Goal: Information Seeking & Learning: Learn about a topic

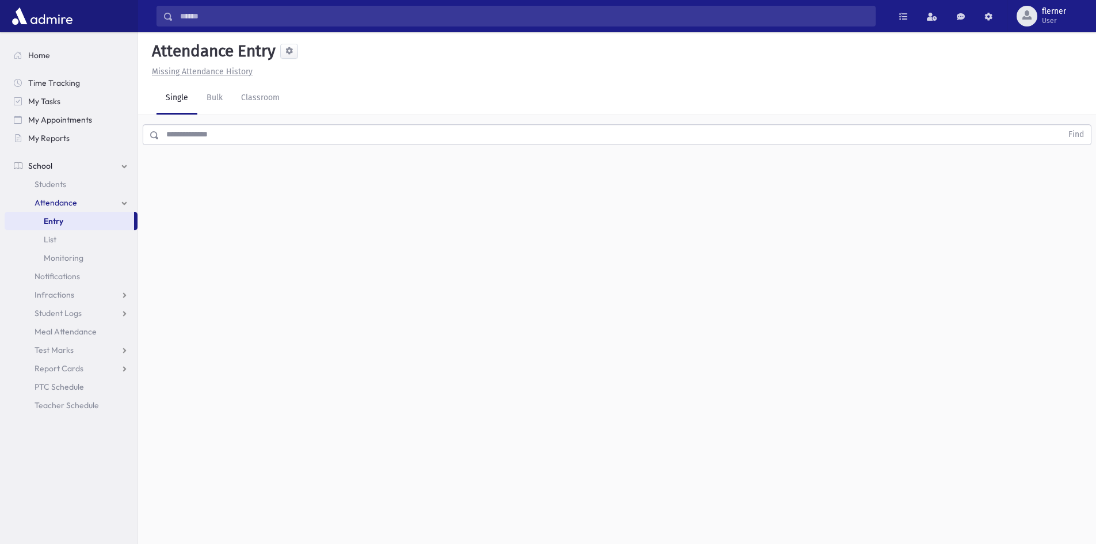
click at [209, 138] on input "text" at bounding box center [610, 134] width 903 height 21
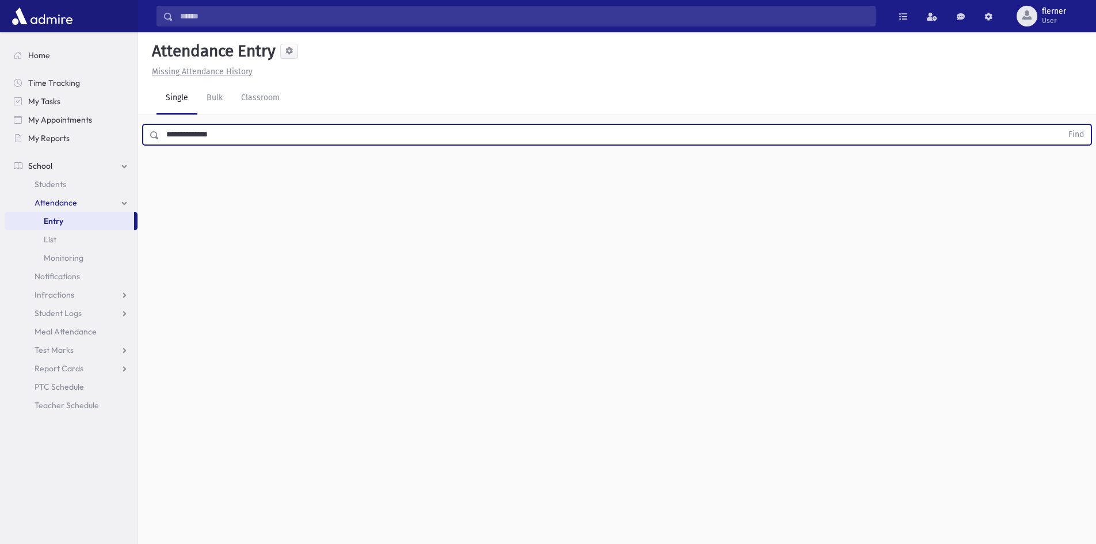
click at [1061, 125] on button "Find" at bounding box center [1075, 135] width 29 height 20
drag, startPoint x: 222, startPoint y: 135, endPoint x: 193, endPoint y: 139, distance: 29.6
click at [193, 139] on input "**********" at bounding box center [610, 134] width 903 height 21
type input "******"
click at [1061, 125] on button "Find" at bounding box center [1075, 135] width 29 height 20
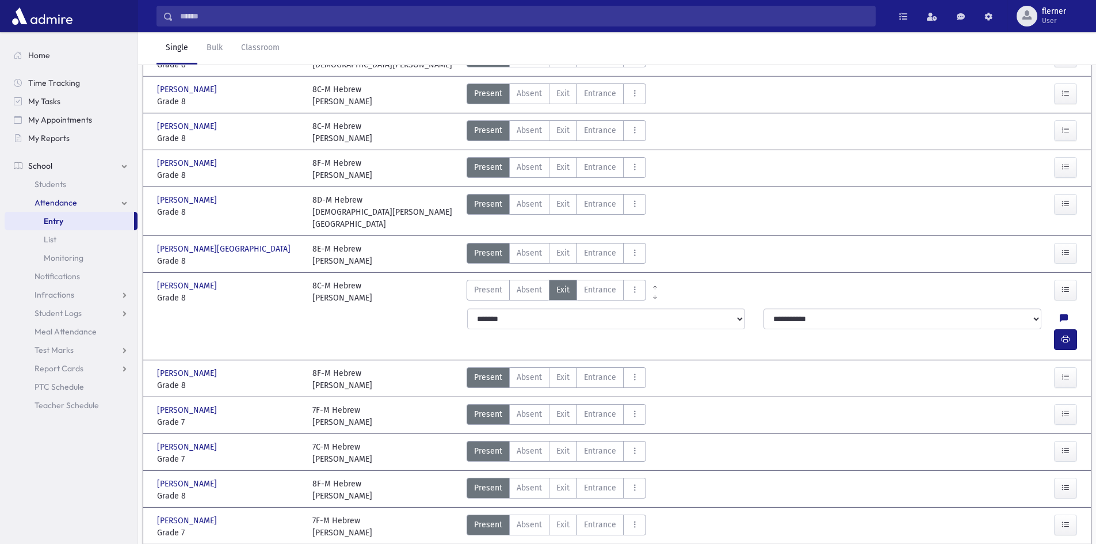
scroll to position [161, 0]
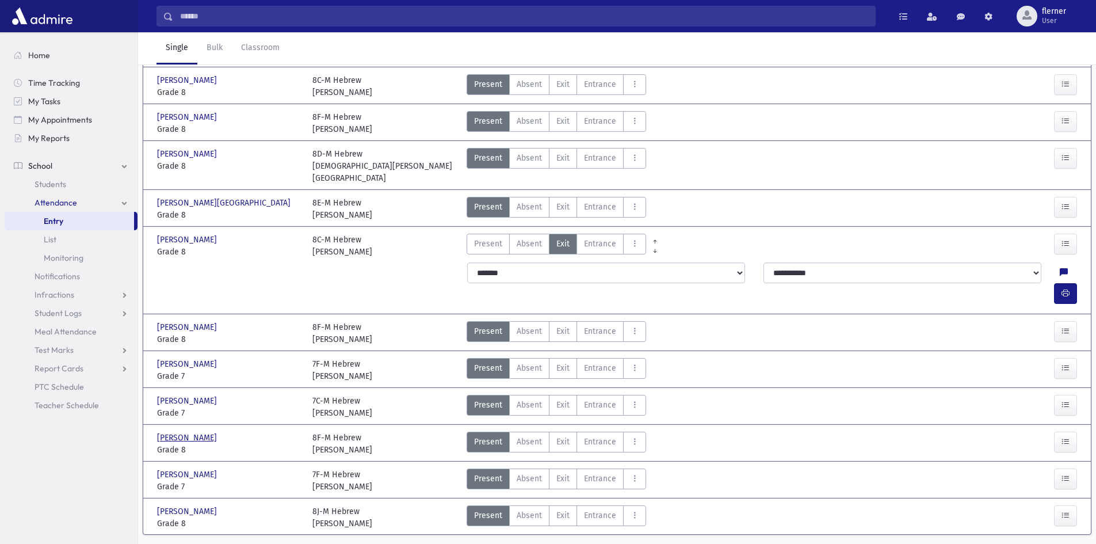
click at [186, 431] on span "Spiegel, Yaakov" at bounding box center [188, 437] width 62 height 12
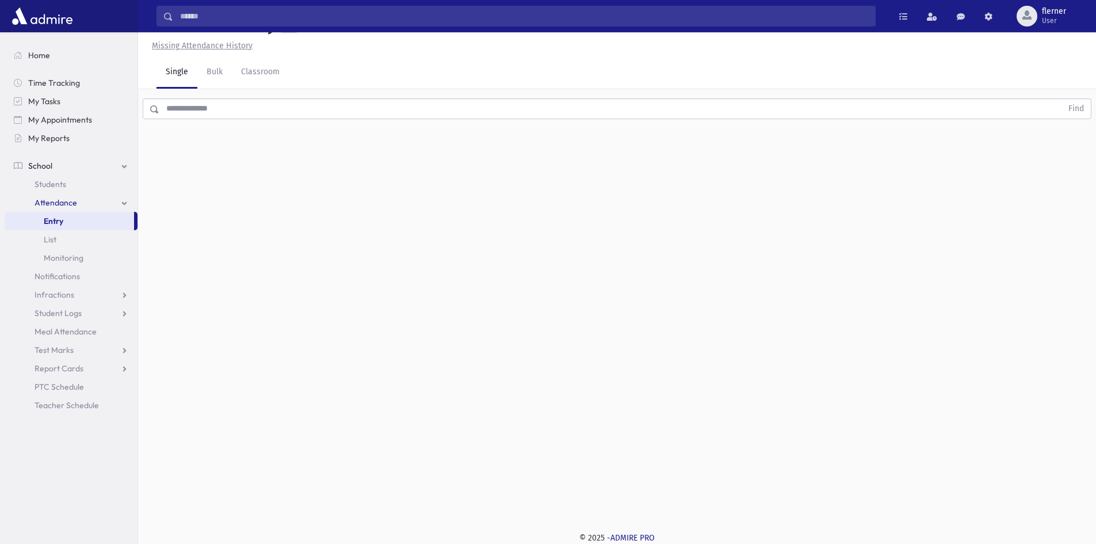
scroll to position [0, 0]
click at [89, 171] on link "School" at bounding box center [71, 165] width 133 height 18
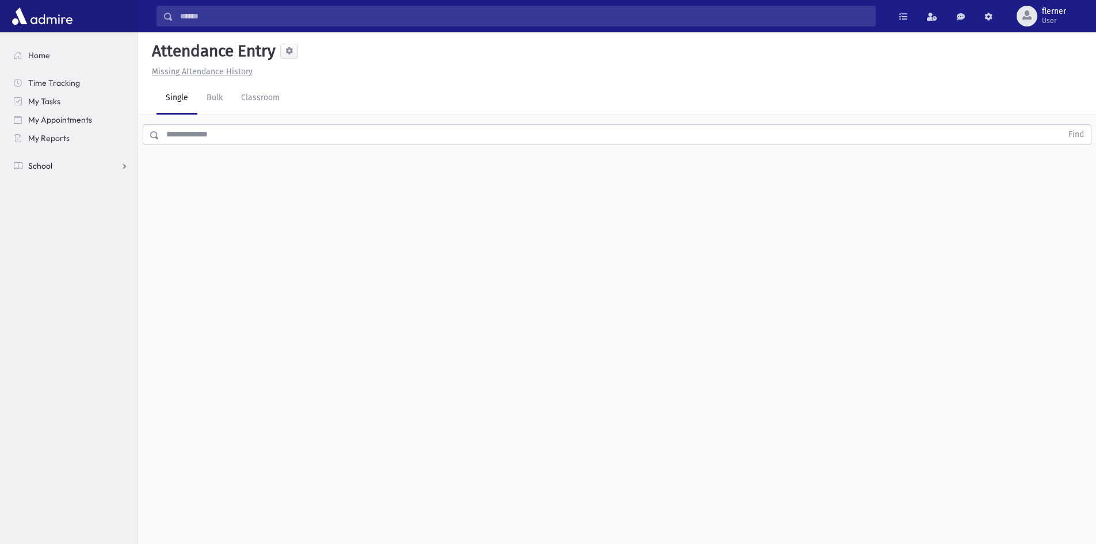
click at [110, 162] on link "School" at bounding box center [71, 165] width 133 height 18
click at [55, 167] on link "School" at bounding box center [71, 165] width 133 height 18
click at [112, 166] on link "School" at bounding box center [71, 165] width 133 height 18
click at [56, 185] on span "Students" at bounding box center [51, 184] width 32 height 10
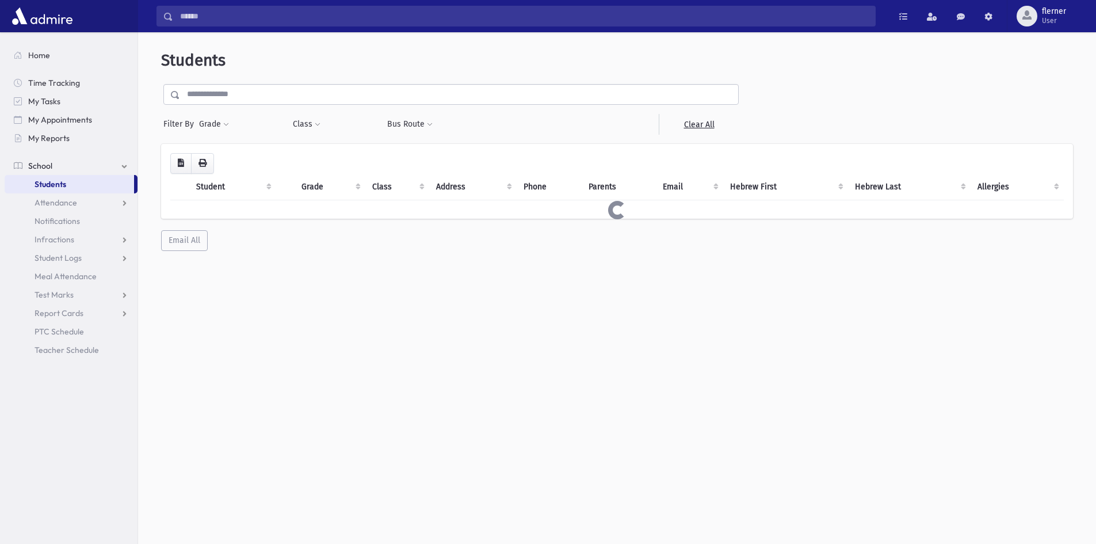
click at [204, 135] on div "Students Filter By Grade * * * * * * * * * * Filter Class ** *** ** **" at bounding box center [617, 151] width 949 height 228
click at [209, 96] on input "text" at bounding box center [459, 94] width 558 height 21
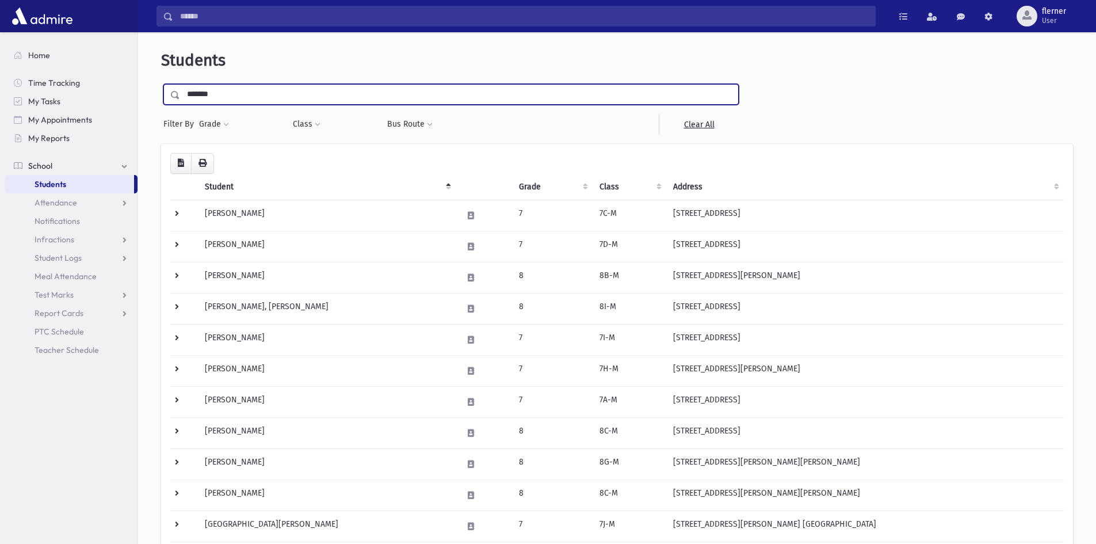
type input "*******"
click at [161, 84] on input "submit" at bounding box center [177, 92] width 32 height 16
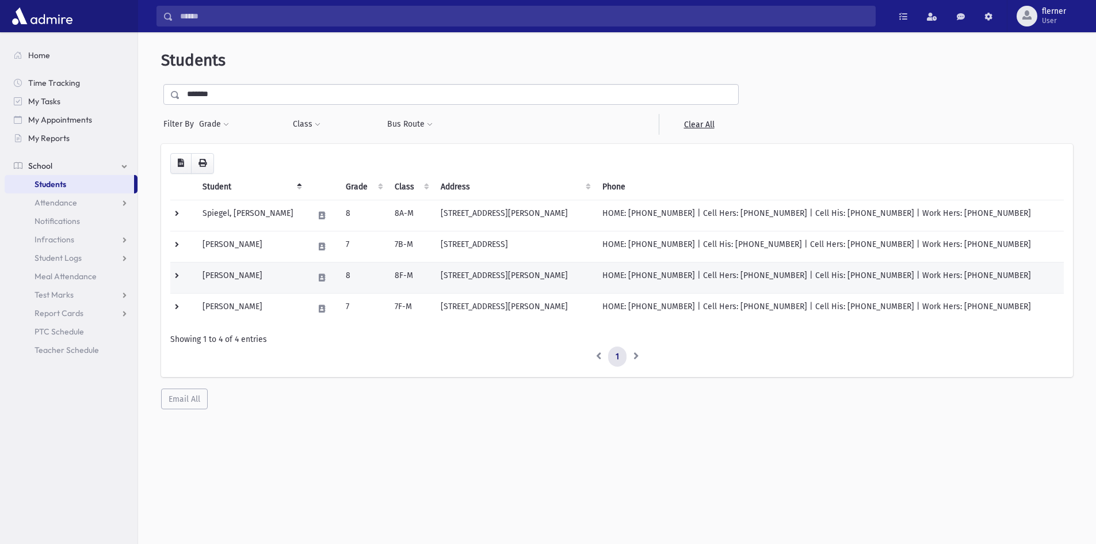
click at [248, 269] on td "Spiegel, Yaakov" at bounding box center [251, 277] width 111 height 31
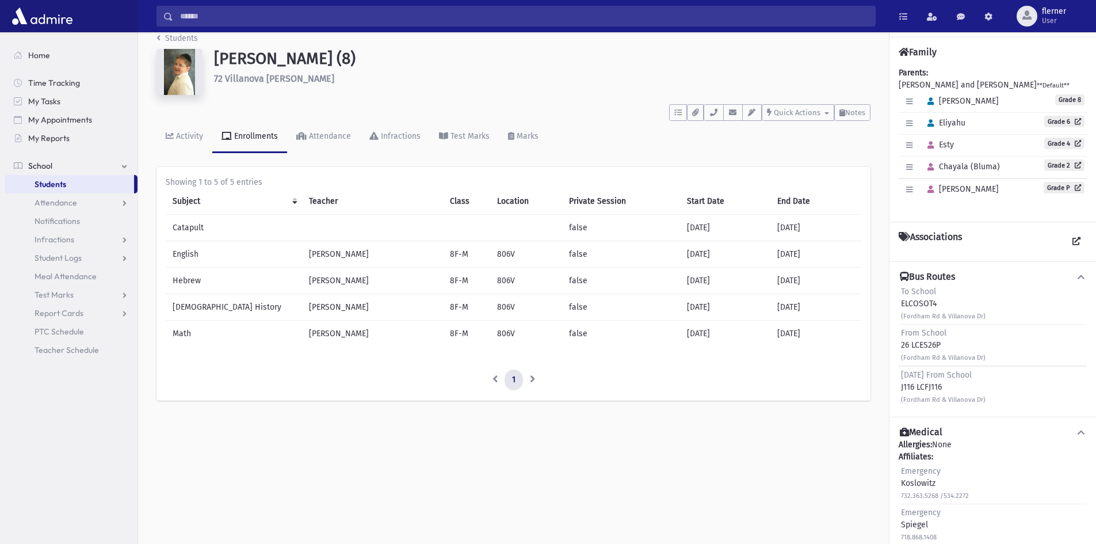
scroll to position [26, 0]
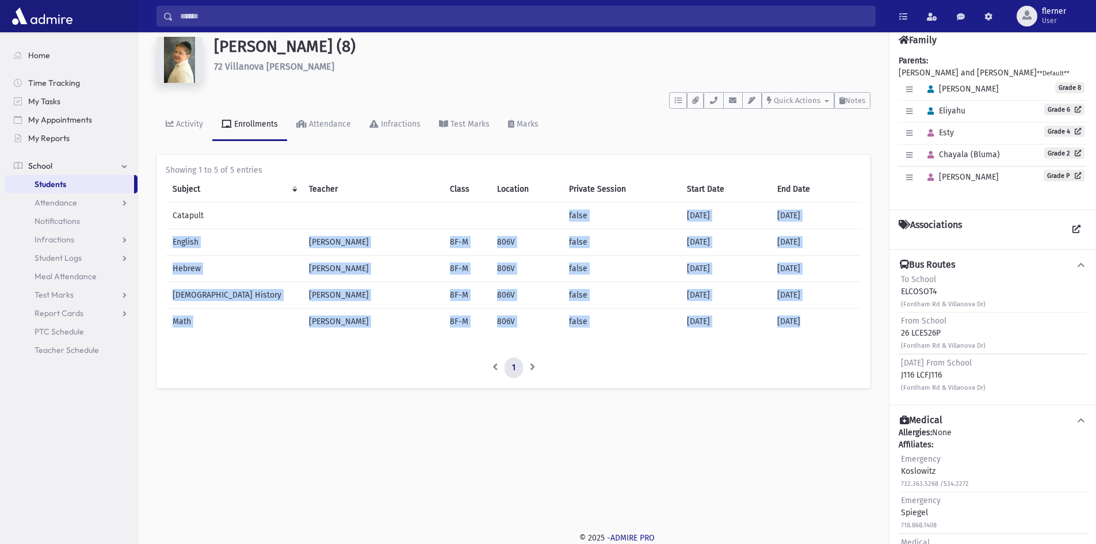
drag, startPoint x: 335, startPoint y: 352, endPoint x: 266, endPoint y: 205, distance: 162.4
click at [266, 205] on div "Showing 1 to 5 of 5 entries Subject Teacher Class Location Private Session Star…" at bounding box center [514, 271] width 696 height 214
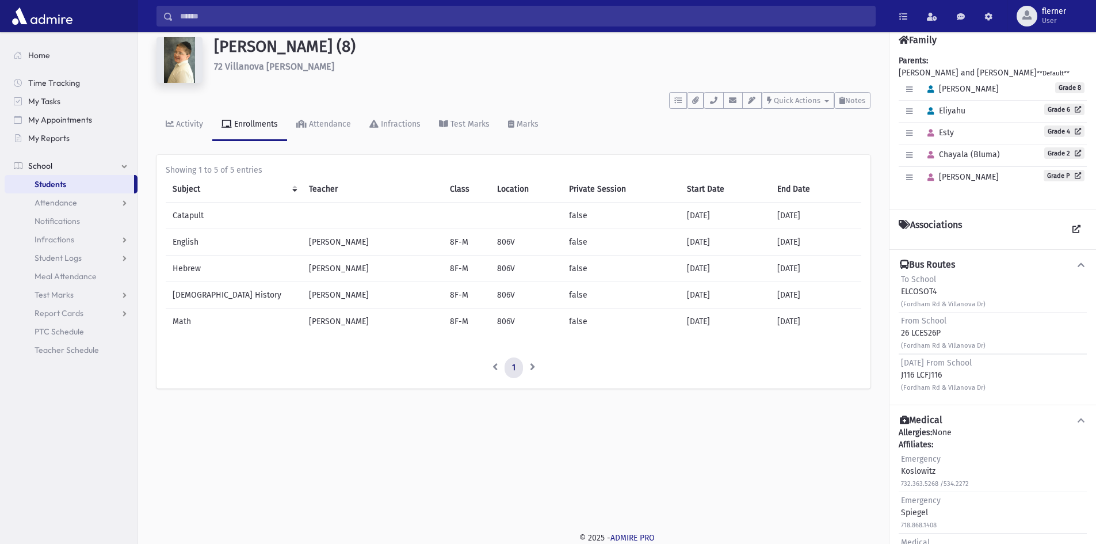
click at [324, 337] on div "Subject Teacher Class Location Private Session Start Date End Date Catapult fal…" at bounding box center [514, 259] width 696 height 167
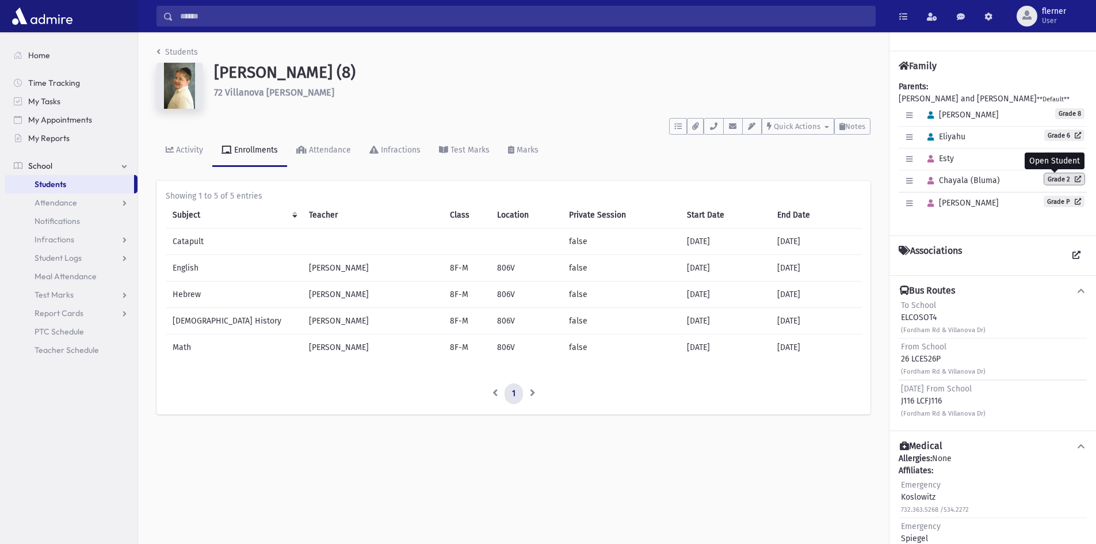
click at [1070, 176] on icon at bounding box center [1075, 178] width 11 height 6
click at [1045, 132] on link "Grade 6" at bounding box center [1064, 135] width 40 height 12
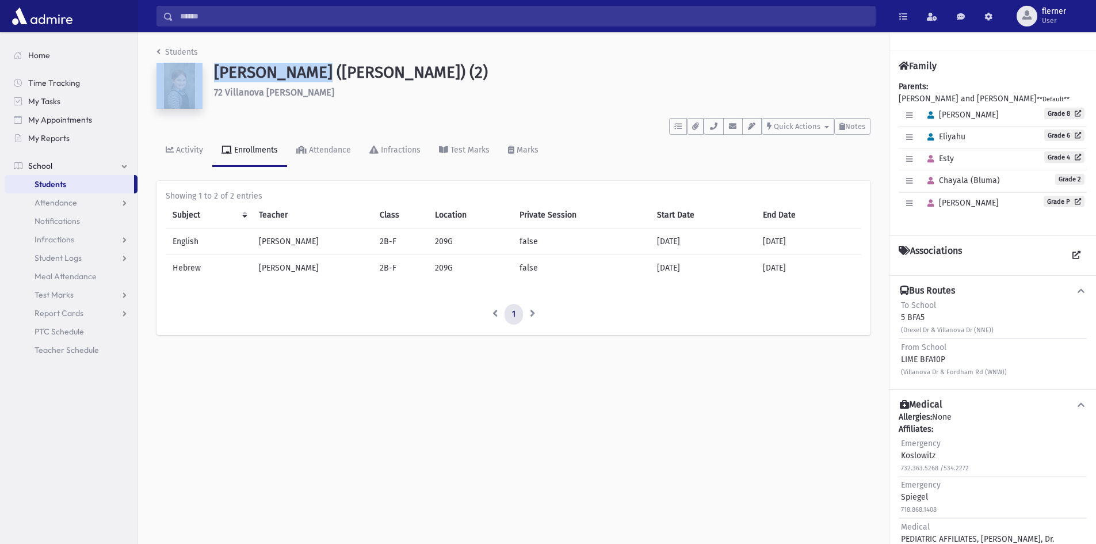
drag, startPoint x: 301, startPoint y: 76, endPoint x: 420, endPoint y: 56, distance: 120.2
click at [420, 56] on header "Students Spiegel, Chayala (Bluma) (2) 72 Villanova Dr Jackson **** To Do's No o…" at bounding box center [513, 106] width 714 height 121
click at [426, 81] on h1 "Spiegel, Chayala (Bluma) (2)" at bounding box center [542, 73] width 656 height 20
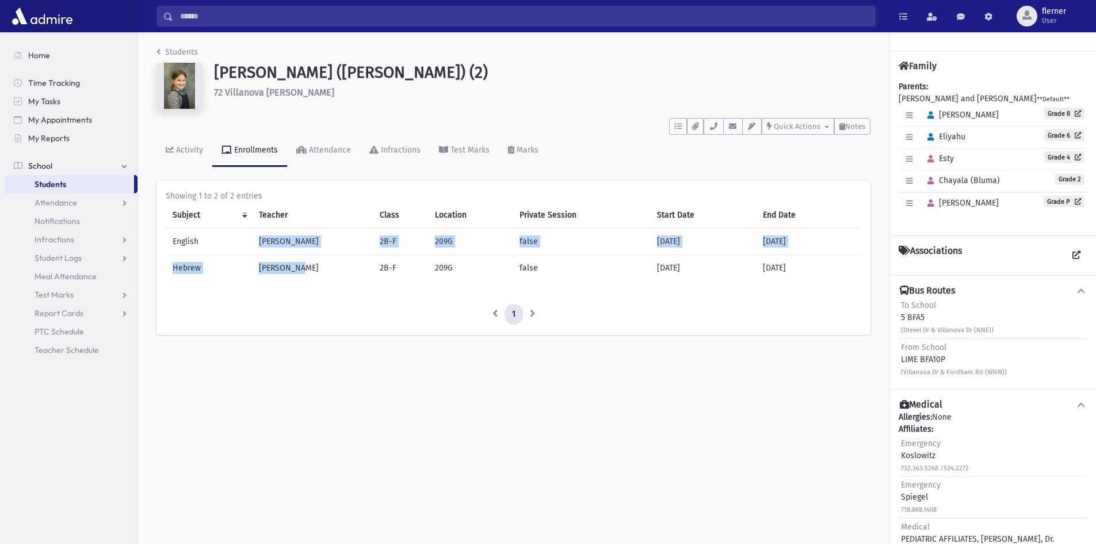
drag, startPoint x: 293, startPoint y: 263, endPoint x: 253, endPoint y: 231, distance: 52.0
click at [253, 231] on tbody "English Mrs. Weissler 2B-F 209G false 08/01/2025 09/01/2026 Hebrew Mrs. Stern 2…" at bounding box center [514, 254] width 696 height 53
click at [349, 316] on ul "1" at bounding box center [514, 314] width 696 height 21
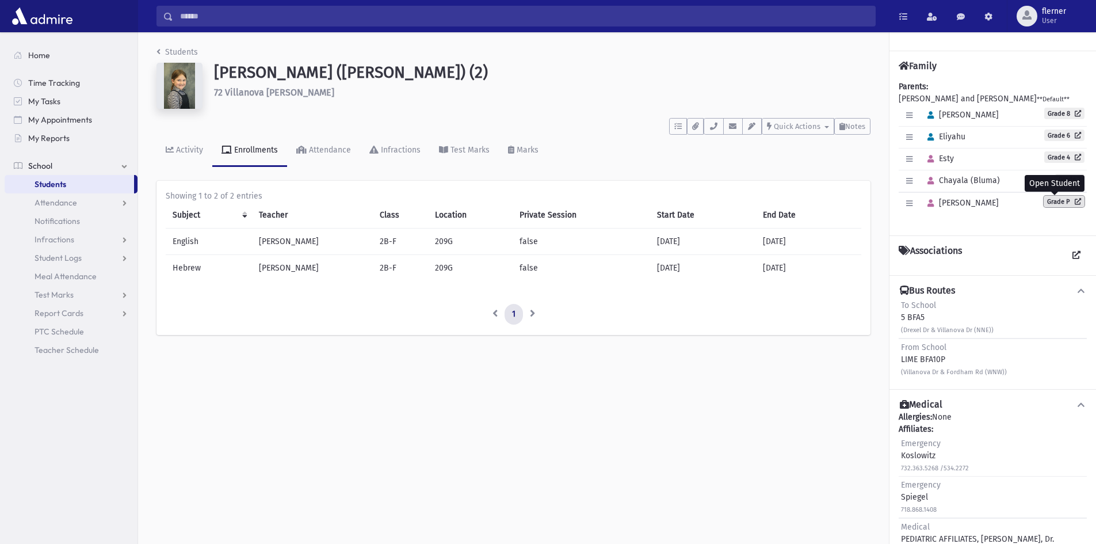
click at [1060, 203] on link "Grade P" at bounding box center [1064, 202] width 41 height 12
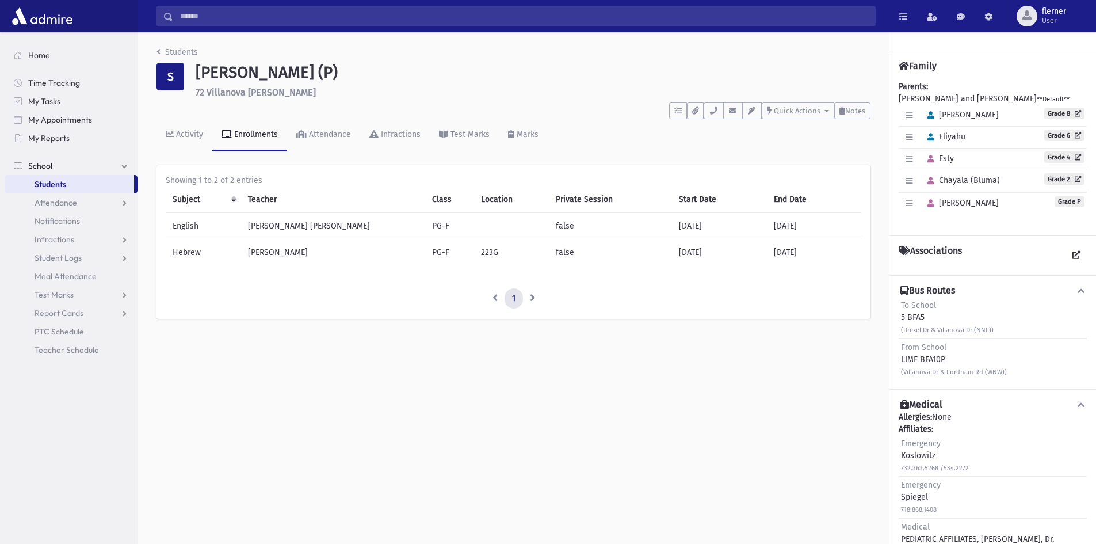
click at [172, 79] on div "S" at bounding box center [170, 77] width 28 height 28
click at [1044, 156] on link "Grade 4" at bounding box center [1064, 157] width 40 height 12
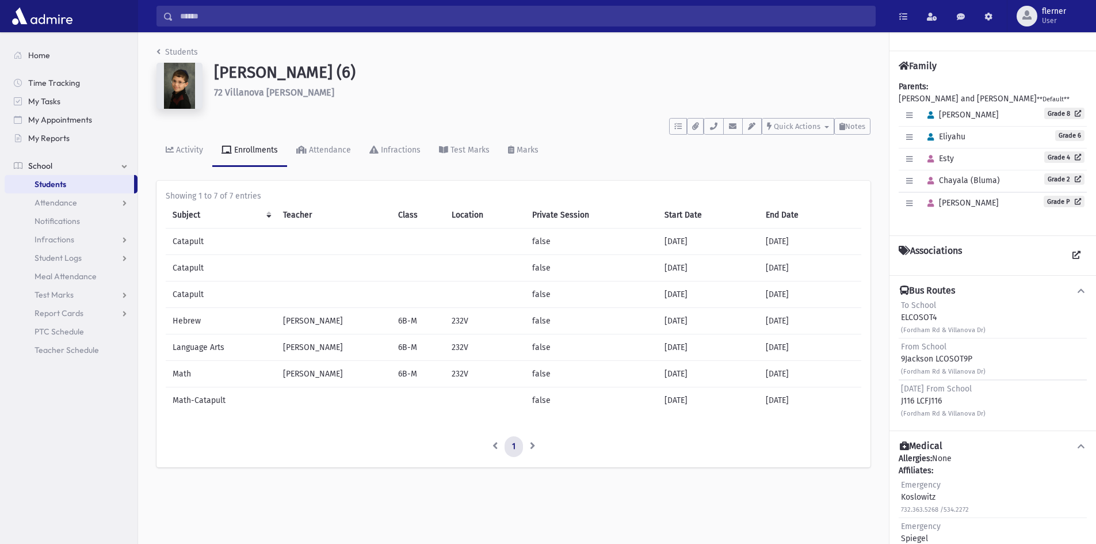
click at [88, 186] on link "Students" at bounding box center [69, 184] width 129 height 18
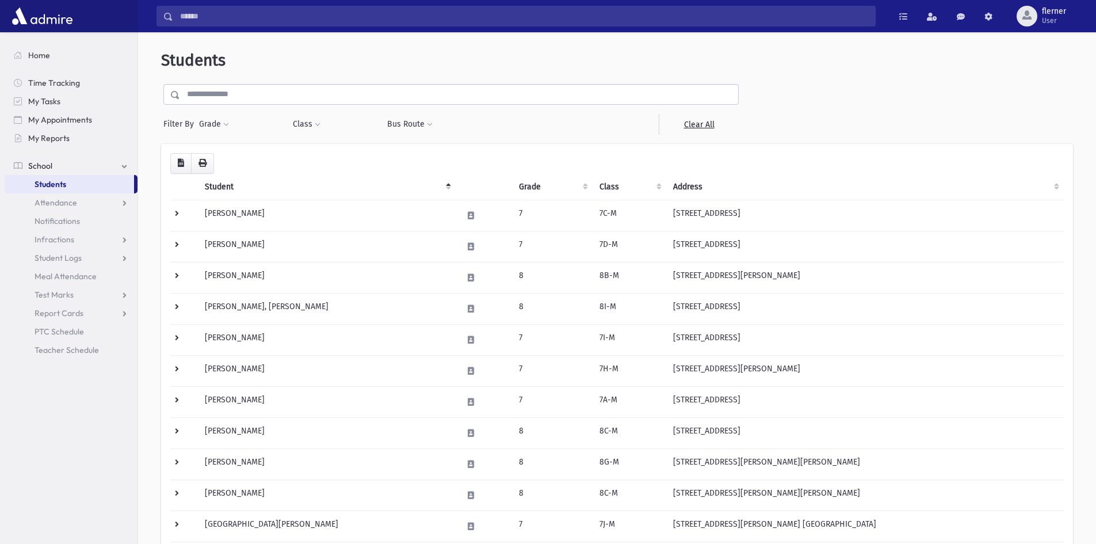
click at [303, 97] on input "text" at bounding box center [459, 94] width 558 height 21
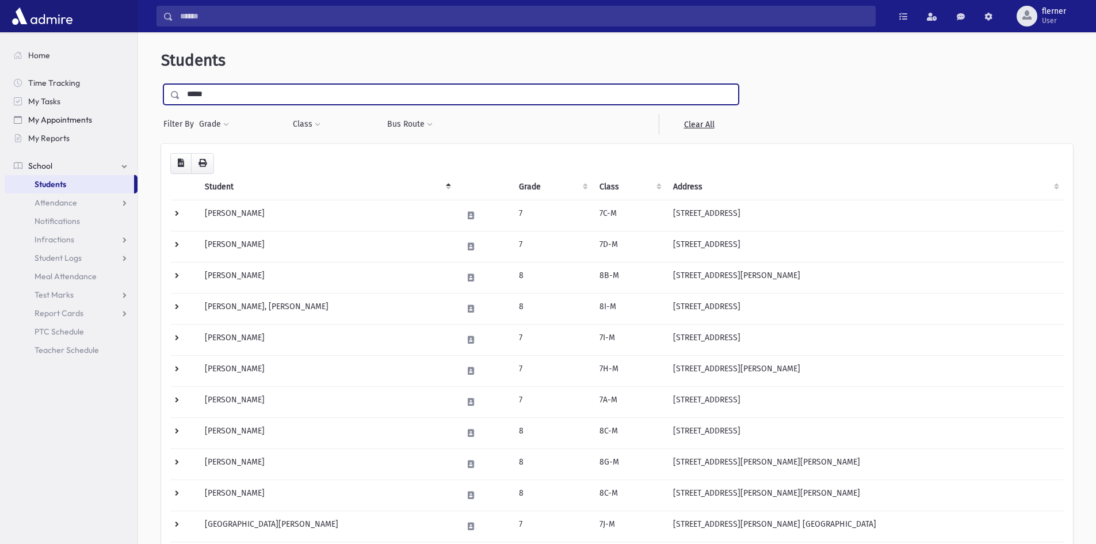
type input "*****"
click at [161, 84] on input "submit" at bounding box center [177, 92] width 32 height 16
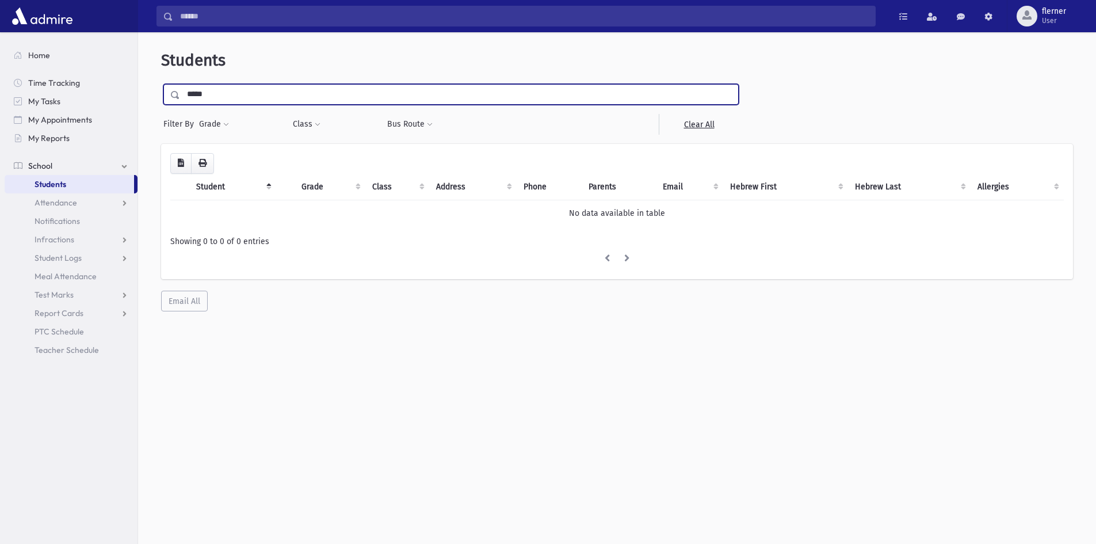
drag, startPoint x: 240, startPoint y: 99, endPoint x: 183, endPoint y: 100, distance: 57.5
click at [183, 100] on input "*****" at bounding box center [459, 94] width 558 height 21
type input "*"
type input "***"
click at [161, 84] on input "submit" at bounding box center [177, 92] width 32 height 16
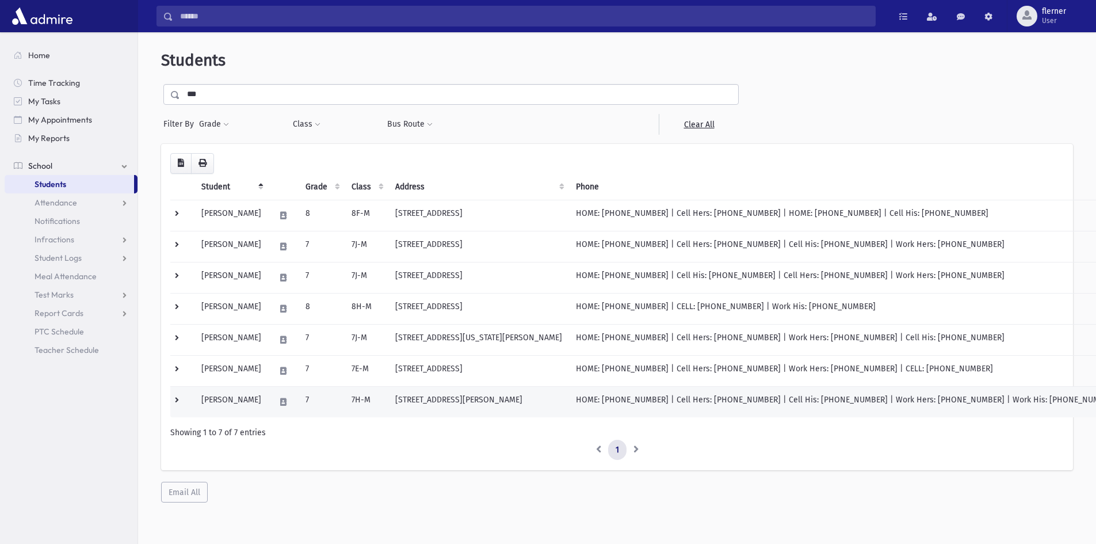
click at [452, 404] on td "[STREET_ADDRESS][PERSON_NAME]" at bounding box center [478, 401] width 181 height 31
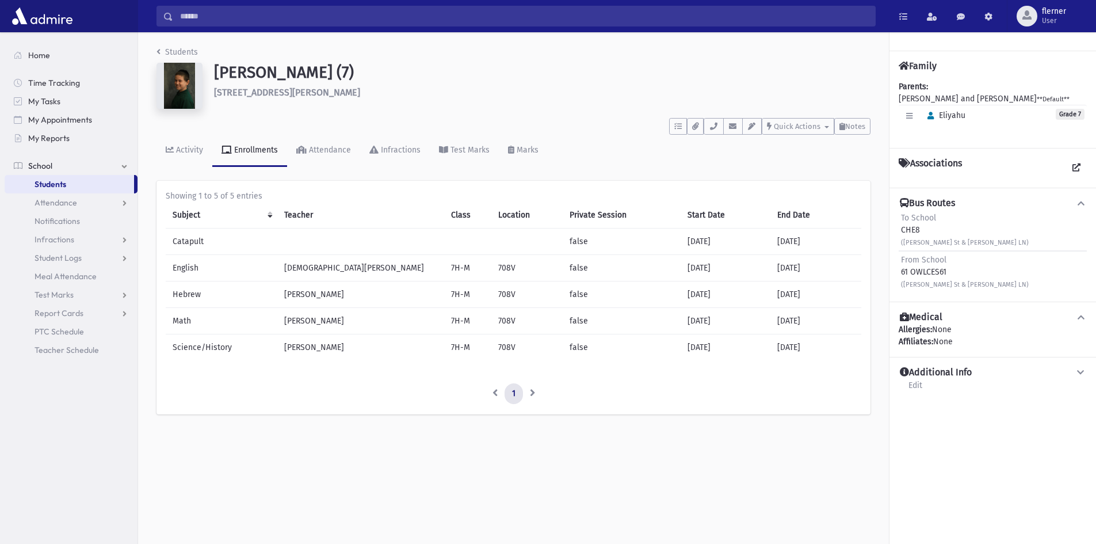
drag, startPoint x: 1077, startPoint y: 116, endPoint x: 893, endPoint y: 120, distance: 184.1
click at [893, 120] on div "Family Parents: [PERSON_NAME] and [PERSON_NAME] **Default** [GEOGRAPHIC_DATA] G…" at bounding box center [992, 99] width 207 height 97
click at [862, 87] on h6 "[STREET_ADDRESS][PERSON_NAME]" at bounding box center [542, 92] width 656 height 11
click at [912, 113] on icon "button" at bounding box center [909, 115] width 6 height 7
click at [874, 151] on div "Students Reidel, Eliyahu (7) 17 Trudy Lane Lakewood **** To Do's No open tasks …" at bounding box center [513, 235] width 751 height 407
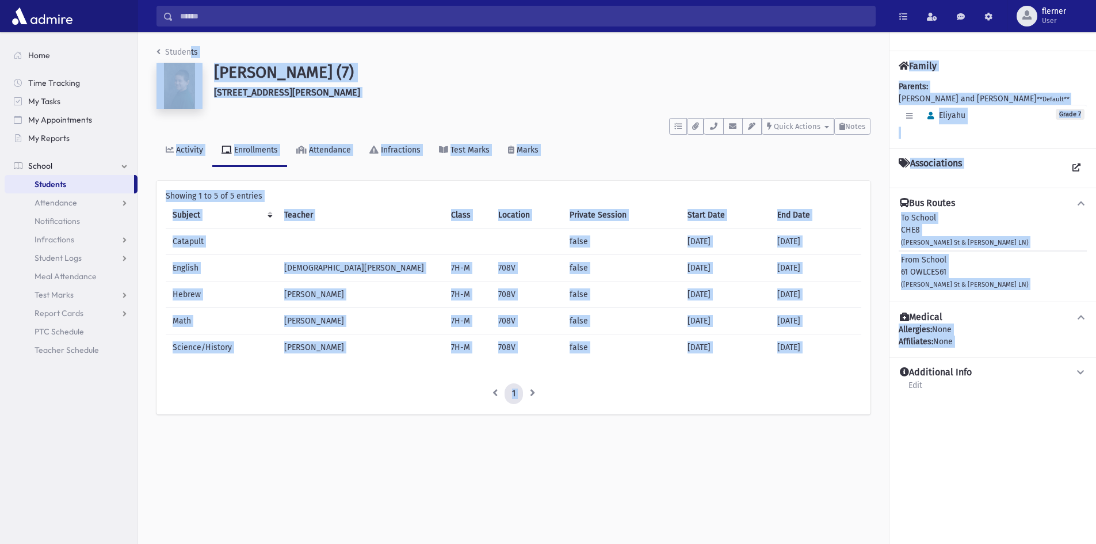
drag, startPoint x: 901, startPoint y: 380, endPoint x: 190, endPoint y: 55, distance: 781.1
click at [190, 55] on div "Students Reidel, Eliyahu (7) 17 Trudy Lane Lakewood **** To Do's No open tasks …" at bounding box center [617, 287] width 958 height 511
click at [497, 440] on div "Students Reidel, Eliyahu (7) 17 Trudy Lane Lakewood **** To Do's No open tasks …" at bounding box center [617, 287] width 958 height 511
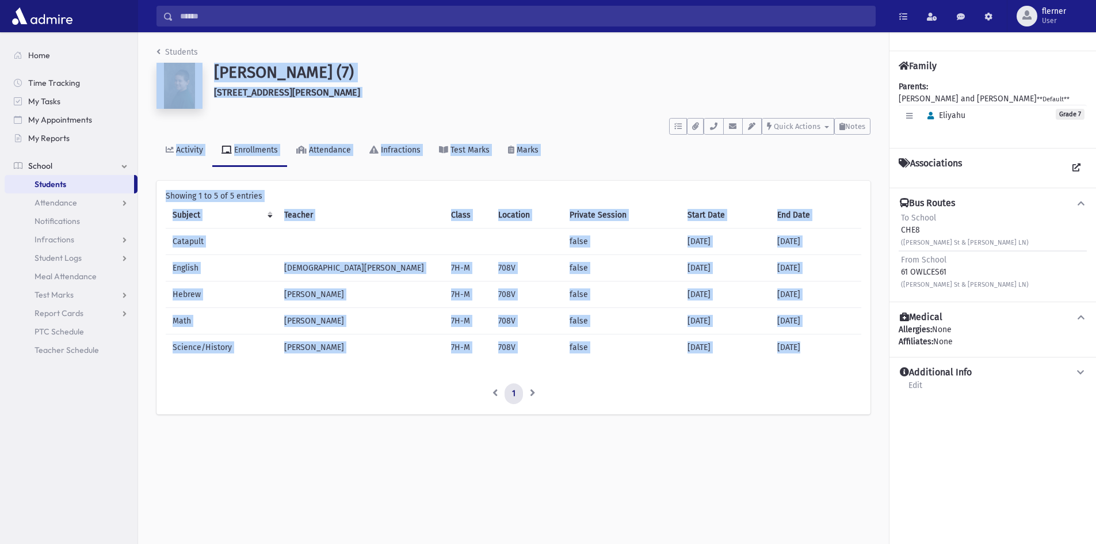
drag, startPoint x: 437, startPoint y: 485, endPoint x: 155, endPoint y: 68, distance: 503.1
click at [155, 68] on div "Students Reidel, Eliyahu (7) 17 Trudy Lane Lakewood **** To Do's No open tasks …" at bounding box center [617, 287] width 958 height 511
click at [361, 498] on div "Students Reidel, Eliyahu (7) 17 Trudy Lane Lakewood **** To Do's No open tasks …" at bounding box center [617, 287] width 958 height 511
drag, startPoint x: 460, startPoint y: 459, endPoint x: 196, endPoint y: 45, distance: 490.3
click at [196, 45] on div "Students Reidel, Eliyahu (7) 17 Trudy Lane Lakewood **** To Do's No open tasks …" at bounding box center [617, 287] width 958 height 511
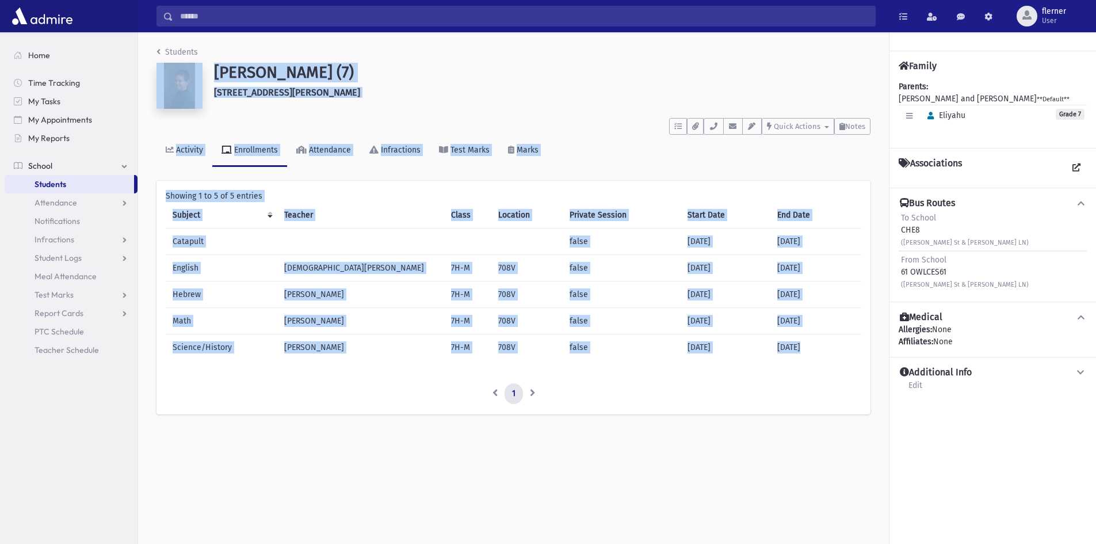
click at [415, 446] on div "Students Reidel, Eliyahu (7) 17 Trudy Lane Lakewood **** To Do's No open tasks …" at bounding box center [617, 287] width 958 height 511
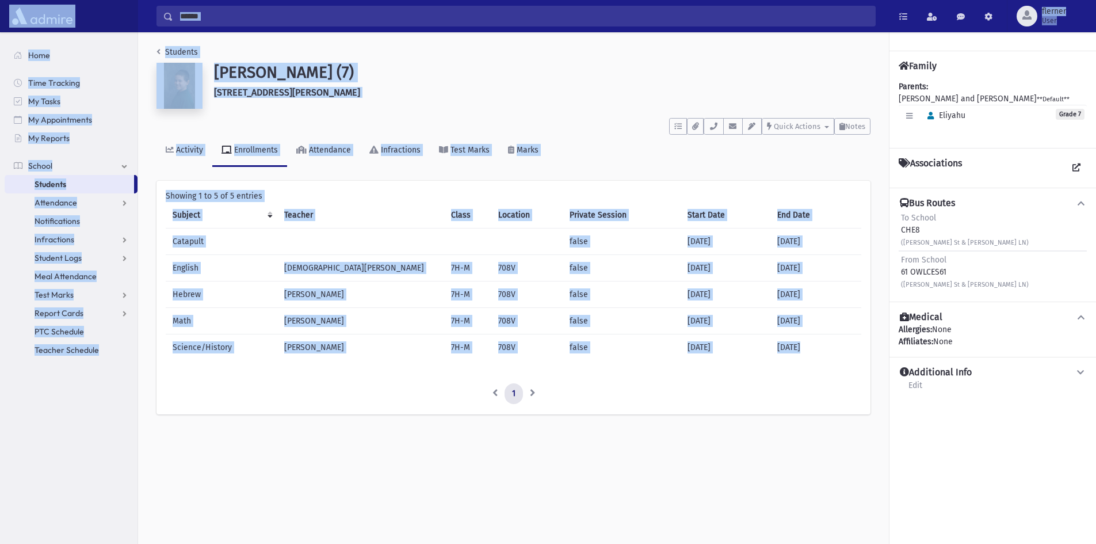
drag, startPoint x: 415, startPoint y: 446, endPoint x: 129, endPoint y: 15, distance: 517.9
click at [129, 15] on div "Search Results Students" at bounding box center [548, 285] width 1096 height 570
click at [433, 453] on div "Students Reidel, Eliyahu (7) 17 Trudy Lane Lakewood **** To Do's No open tasks …" at bounding box center [617, 287] width 958 height 511
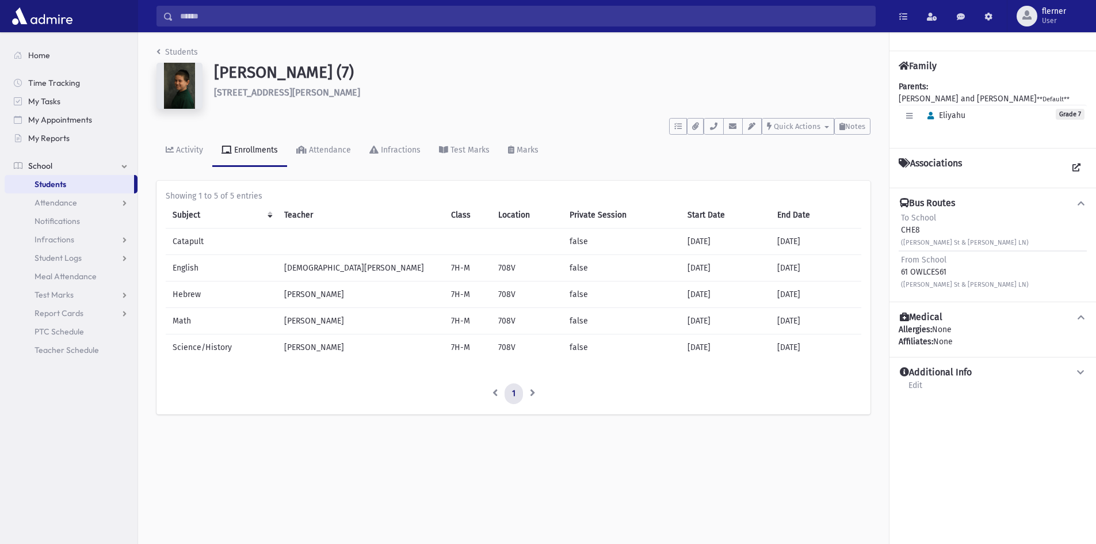
click at [175, 94] on img at bounding box center [179, 86] width 46 height 46
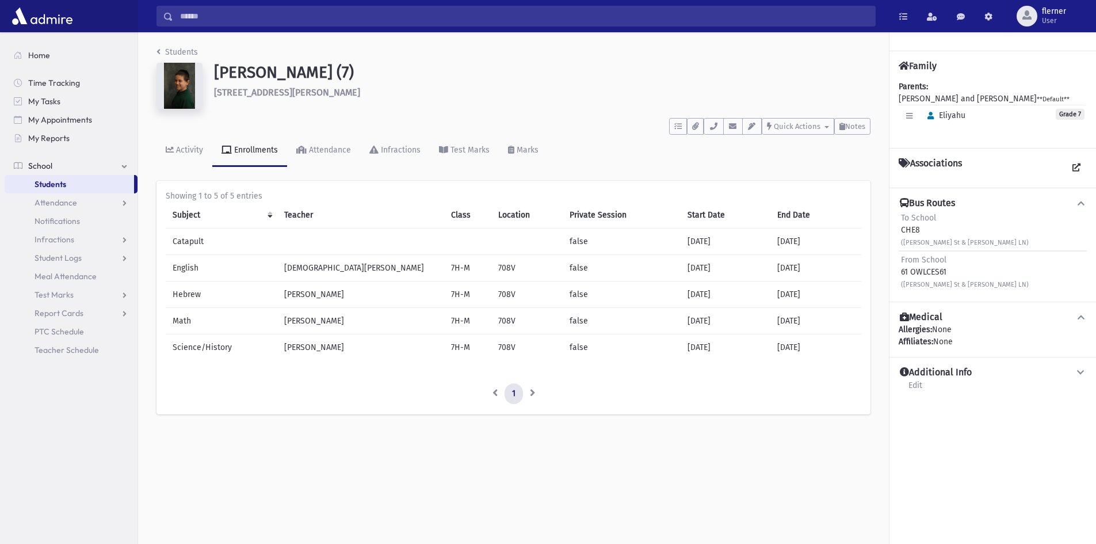
click at [175, 94] on img at bounding box center [179, 86] width 46 height 46
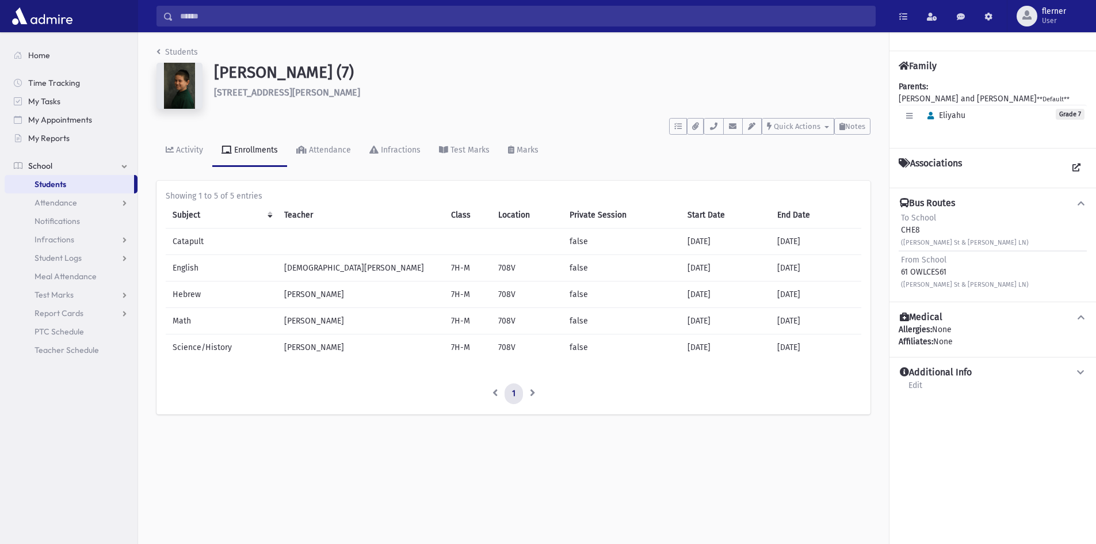
click at [175, 94] on img at bounding box center [179, 86] width 46 height 46
drag, startPoint x: 175, startPoint y: 94, endPoint x: 203, endPoint y: 117, distance: 35.6
click at [203, 117] on header "Students Reidel, Eliyahu (7) 17 Trudy Lane Lakewood **** To Do's No open tasks …" at bounding box center [513, 106] width 714 height 121
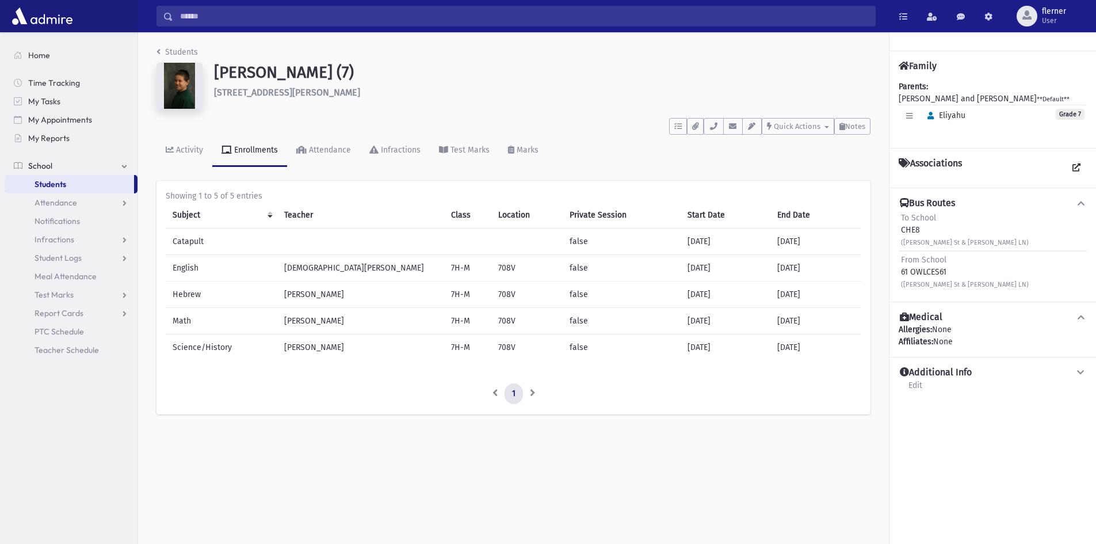
drag, startPoint x: 212, startPoint y: 100, endPoint x: 213, endPoint y: 90, distance: 9.3
click at [213, 100] on div "Reidel, Eliyahu (7) 17 Trudy Lane Lakewood" at bounding box center [542, 88] width 668 height 51
click at [239, 68] on h1 "Reidel, Eliyahu (7)" at bounding box center [542, 73] width 656 height 20
click at [200, 77] on img at bounding box center [179, 86] width 46 height 46
click at [159, 77] on img at bounding box center [179, 86] width 46 height 46
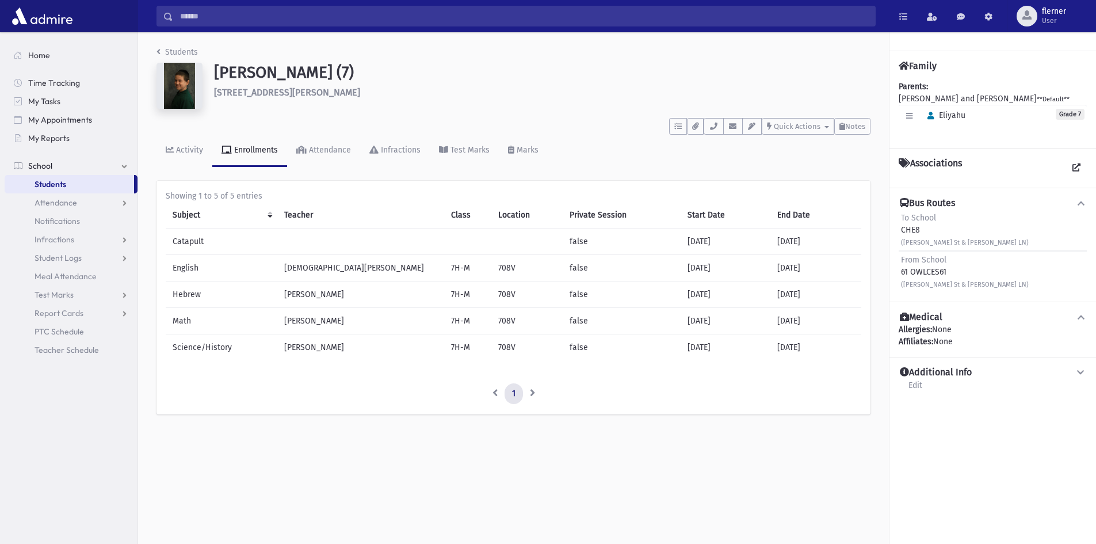
click at [183, 110] on div "Reidel, Eliyahu (7) 17 Trudy Lane Lakewood" at bounding box center [513, 88] width 725 height 51
click at [513, 156] on link "Marks" at bounding box center [523, 151] width 49 height 32
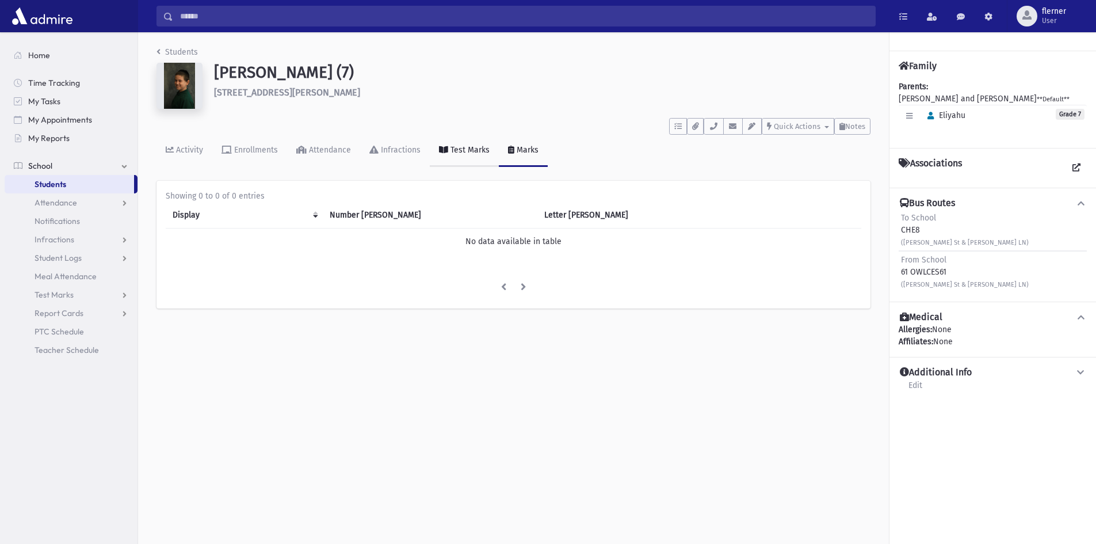
click at [458, 161] on link "Test Marks" at bounding box center [464, 151] width 69 height 32
click at [408, 160] on link "Infractions" at bounding box center [395, 151] width 70 height 32
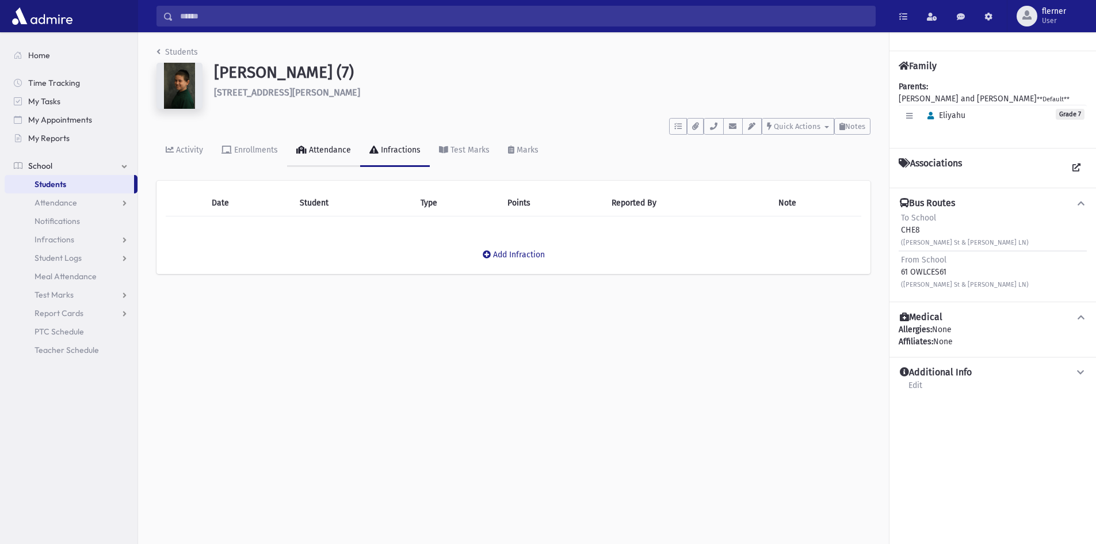
click at [336, 159] on link "Attendance" at bounding box center [323, 151] width 73 height 32
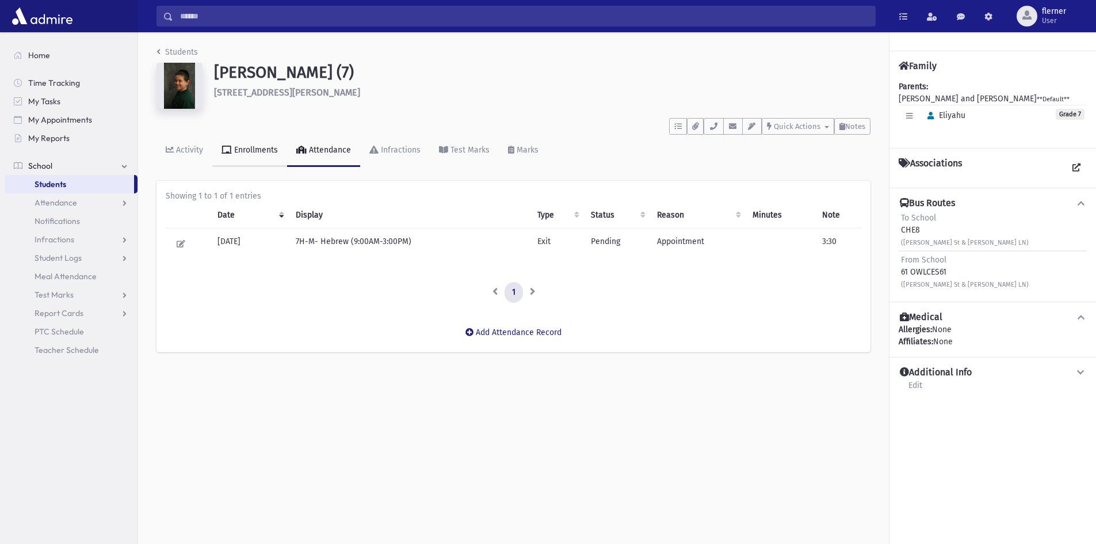
click at [254, 151] on div "Enrollments" at bounding box center [255, 150] width 46 height 10
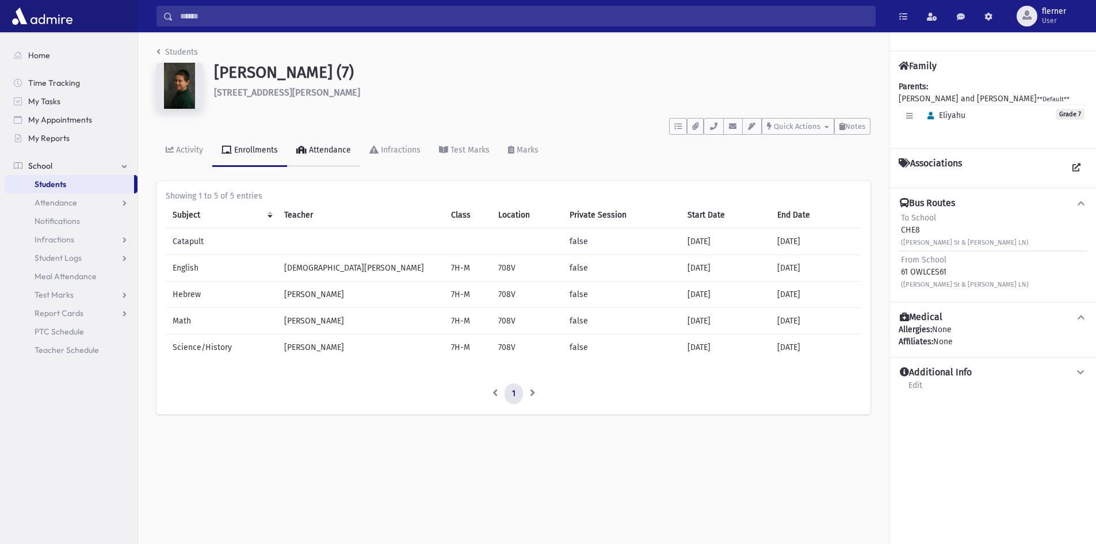
click at [312, 152] on div "Attendance" at bounding box center [329, 150] width 44 height 10
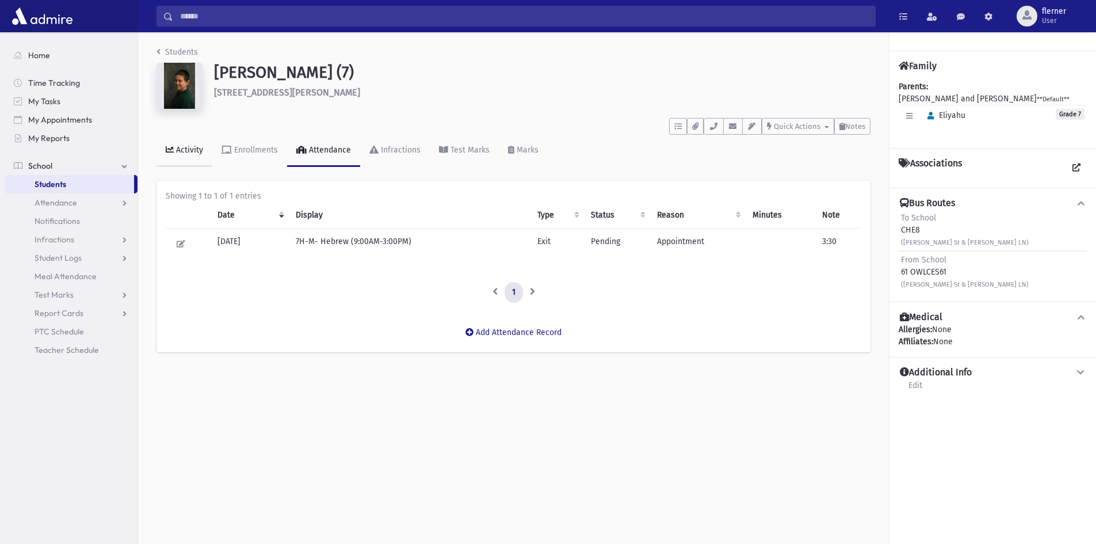
click at [173, 152] on icon at bounding box center [170, 150] width 8 height 8
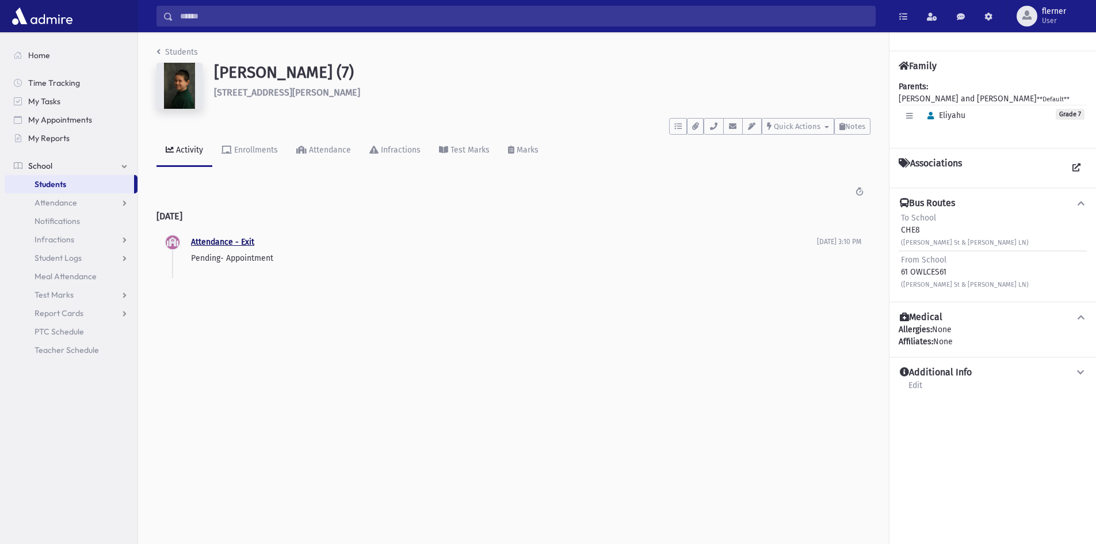
click at [240, 243] on link "Attendance - Exit" at bounding box center [222, 242] width 63 height 10
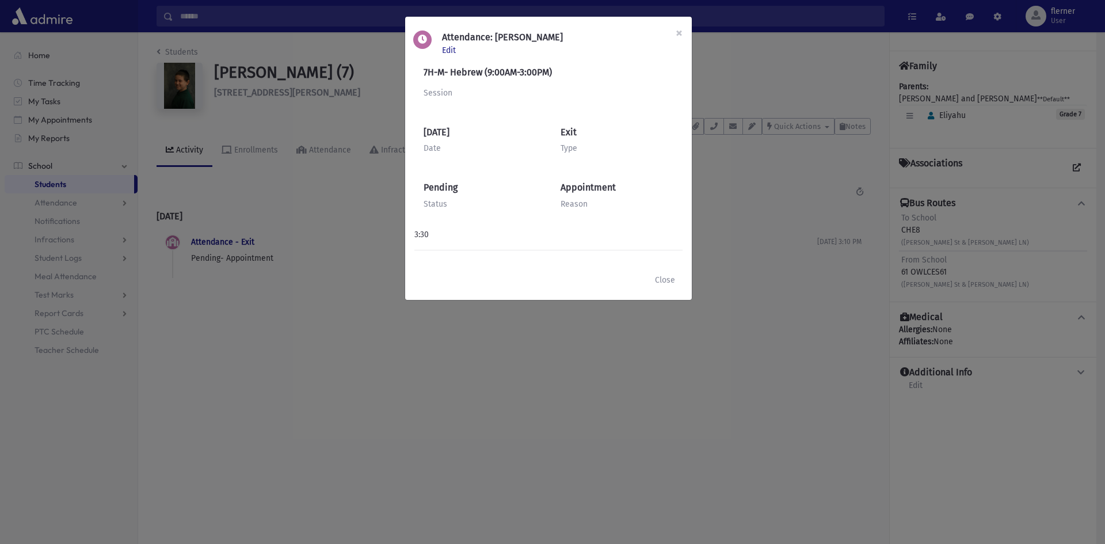
drag, startPoint x: 491, startPoint y: 193, endPoint x: 404, endPoint y: 165, distance: 91.3
click at [404, 165] on div "Attendance: Reidel, Eliyahu Edit × 7H-M- Hebrew (9:00AM-3:00PM) Session 9/15/20…" at bounding box center [548, 158] width 288 height 284
click at [678, 35] on span "×" at bounding box center [678, 33] width 7 height 16
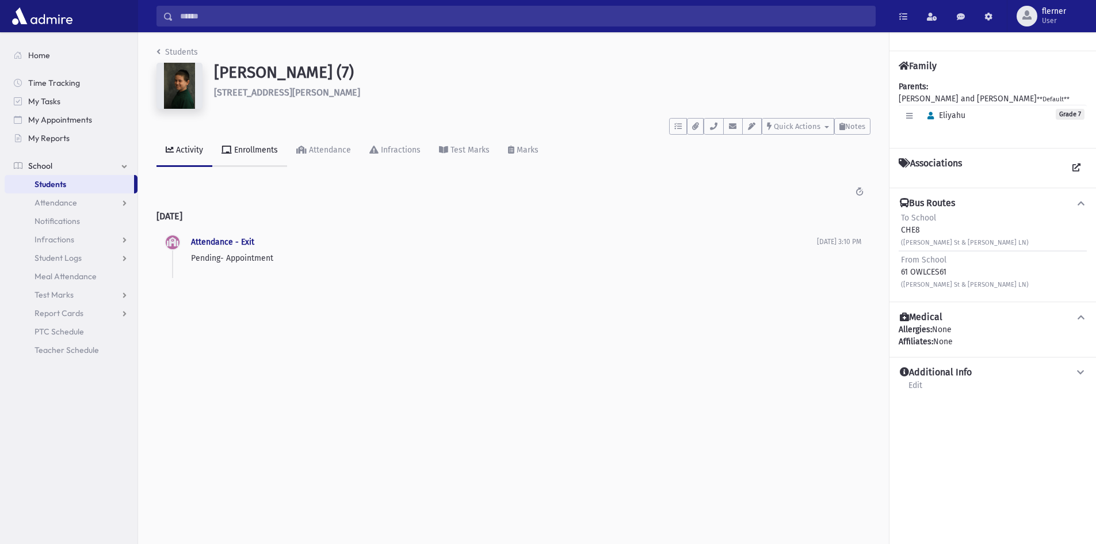
click at [242, 159] on link "Enrollments" at bounding box center [249, 151] width 75 height 32
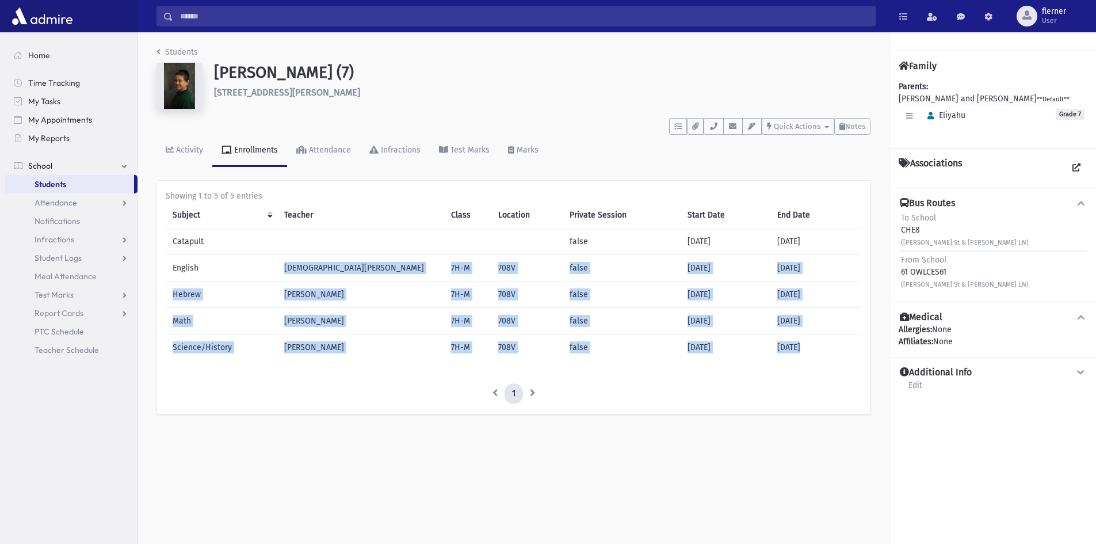
drag, startPoint x: 247, startPoint y: 257, endPoint x: 340, endPoint y: 391, distance: 163.4
click at [340, 391] on div "Showing 1 to 5 of 5 entries Subject Teacher Class Location Private Session Star…" at bounding box center [514, 297] width 696 height 214
click at [355, 442] on div "Students Reidel, Eliyahu (7) 17 Trudy Lane Lakewood **** To Do's No open tasks …" at bounding box center [617, 287] width 958 height 511
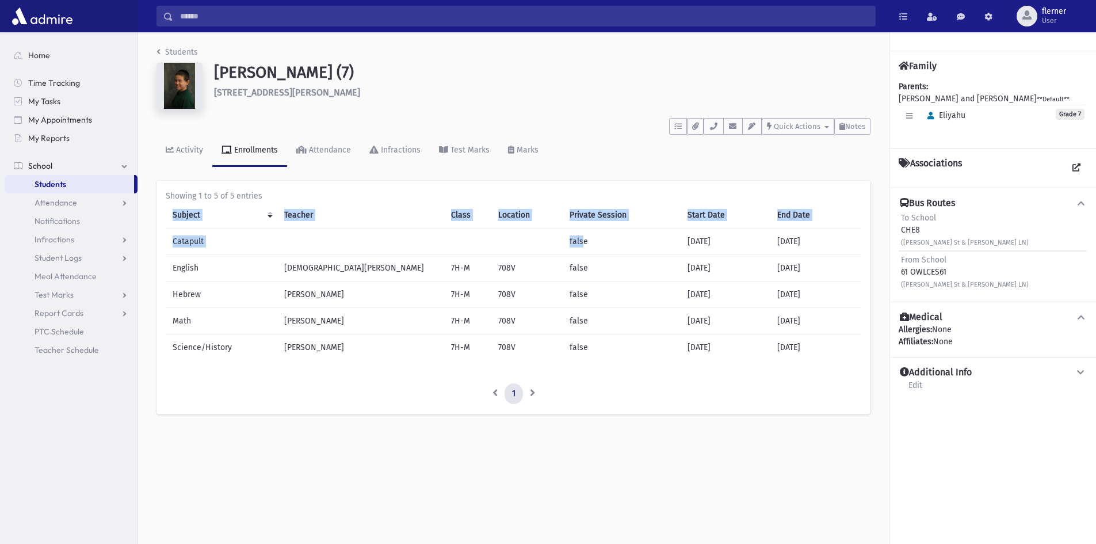
drag, startPoint x: 559, startPoint y: 239, endPoint x: 561, endPoint y: 362, distance: 122.6
click at [563, 362] on div "Subject Teacher Class Location Private Session Start Date End Date Catapult fal…" at bounding box center [514, 285] width 696 height 167
click at [561, 362] on div "Subject Teacher Class Location Private Session Start Date End Date Catapult fal…" at bounding box center [514, 285] width 696 height 167
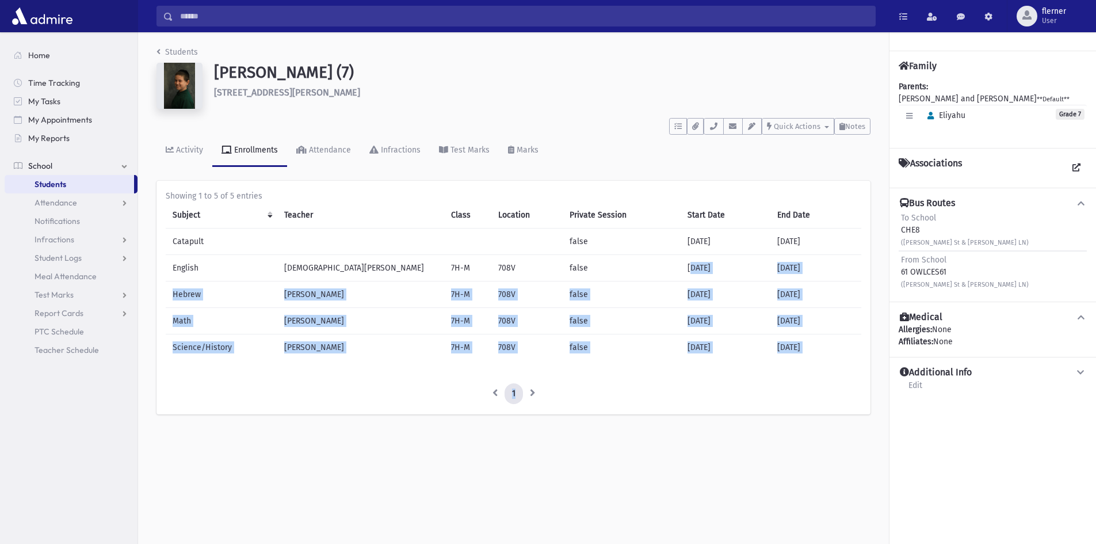
drag, startPoint x: 679, startPoint y: 258, endPoint x: 717, endPoint y: 417, distance: 162.8
click at [717, 417] on div "Students Reidel, Eliyahu (7) 17 Trudy Lane Lakewood **** To Do's No open tasks …" at bounding box center [513, 235] width 751 height 407
click at [694, 399] on ul "1" at bounding box center [514, 393] width 696 height 21
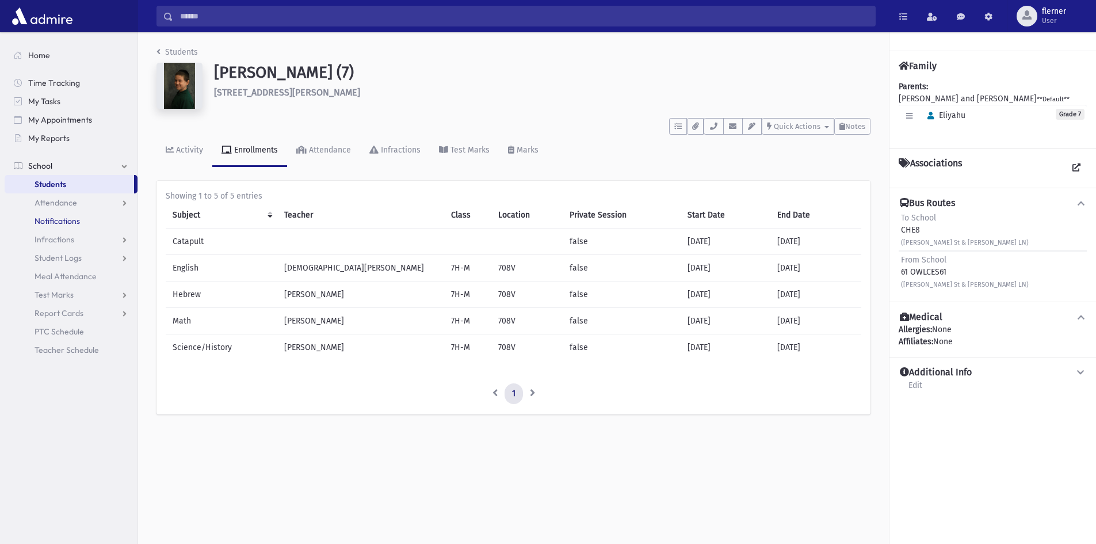
click at [67, 218] on span "Notifications" at bounding box center [57, 221] width 45 height 10
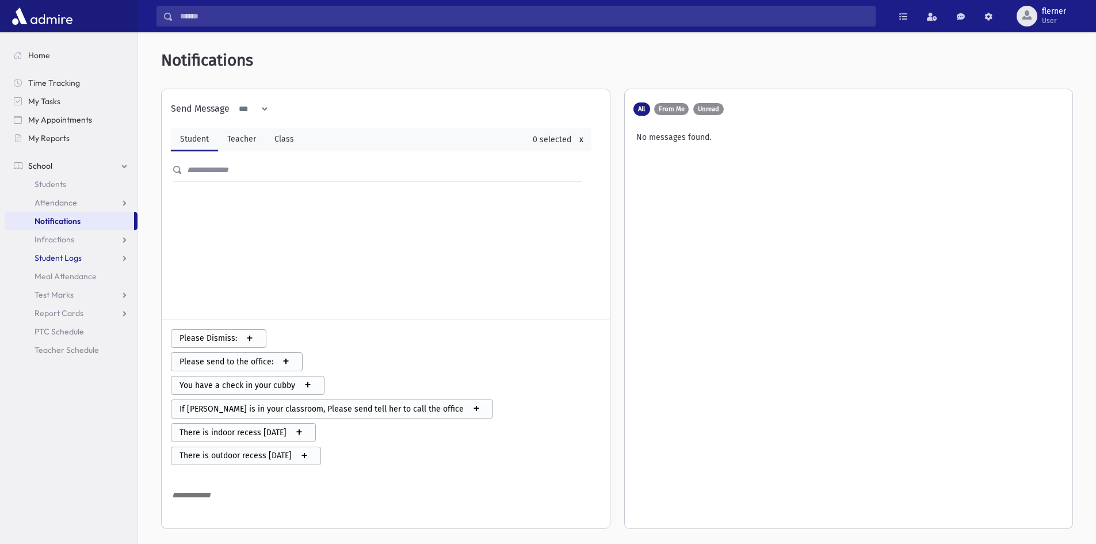
click at [96, 261] on link "Student Logs" at bounding box center [71, 258] width 133 height 18
click at [87, 286] on link "List" at bounding box center [71, 294] width 133 height 18
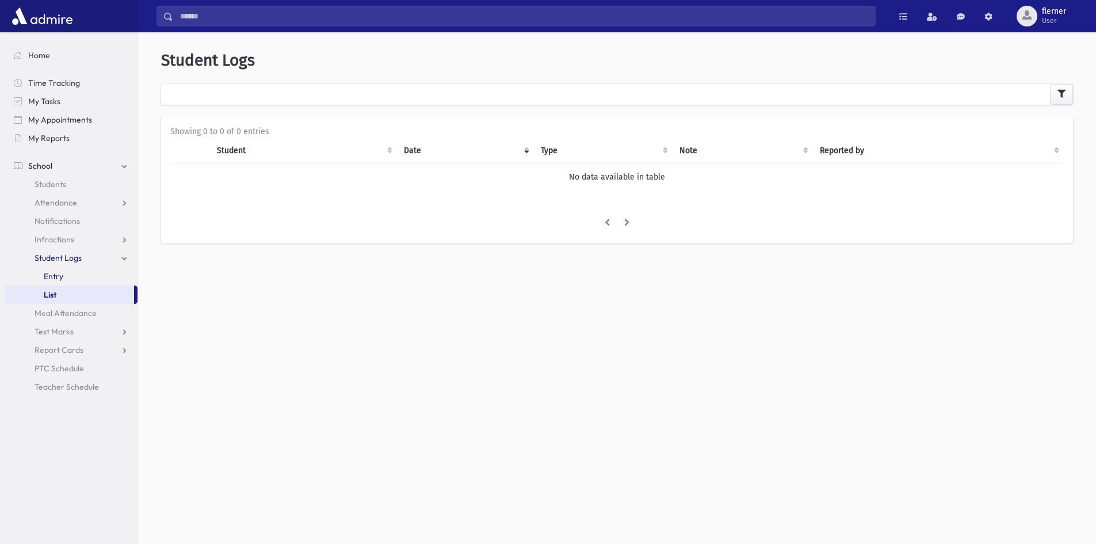
click at [89, 278] on link "Entry" at bounding box center [71, 276] width 133 height 18
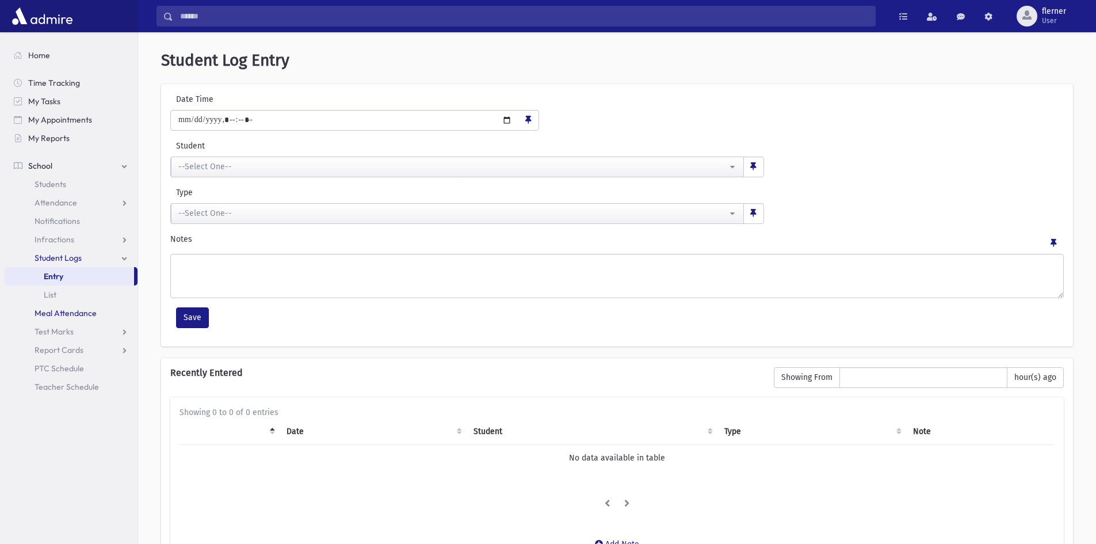
click at [98, 321] on link "Meal Attendance" at bounding box center [71, 313] width 133 height 18
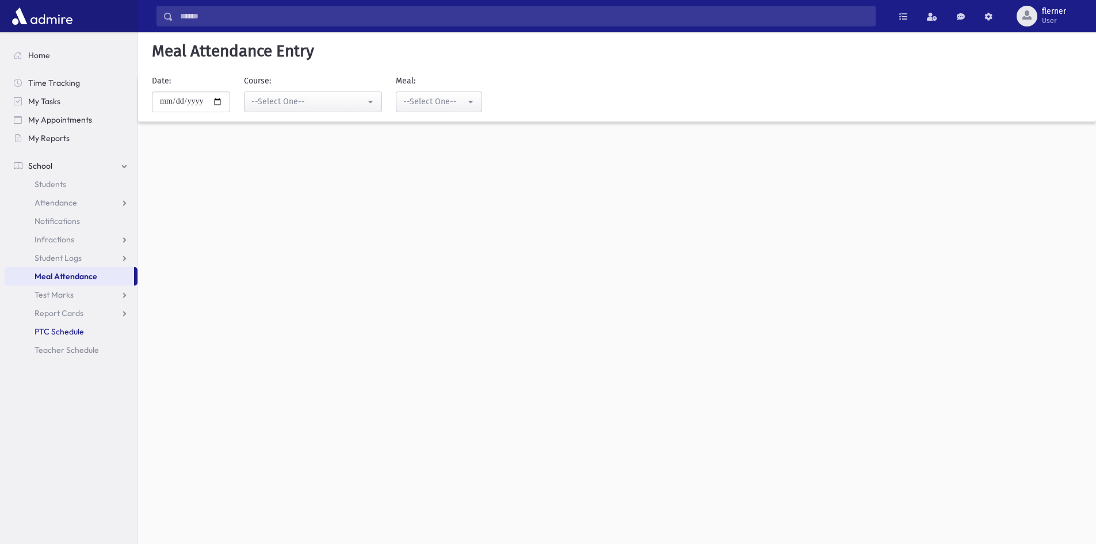
click at [87, 329] on link "PTC Schedule" at bounding box center [71, 331] width 133 height 18
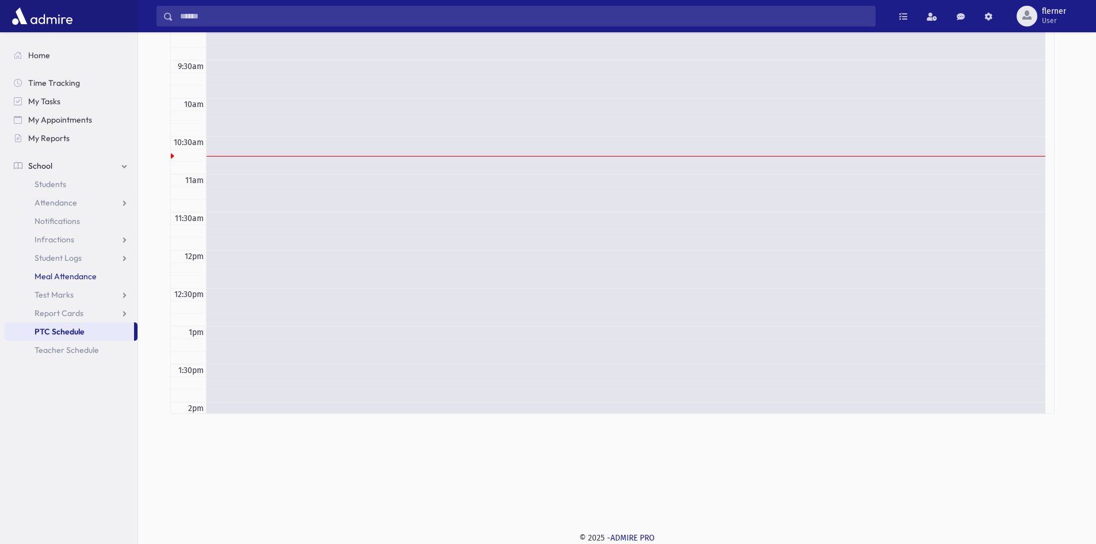
click at [77, 276] on span "Meal Attendance" at bounding box center [66, 276] width 62 height 10
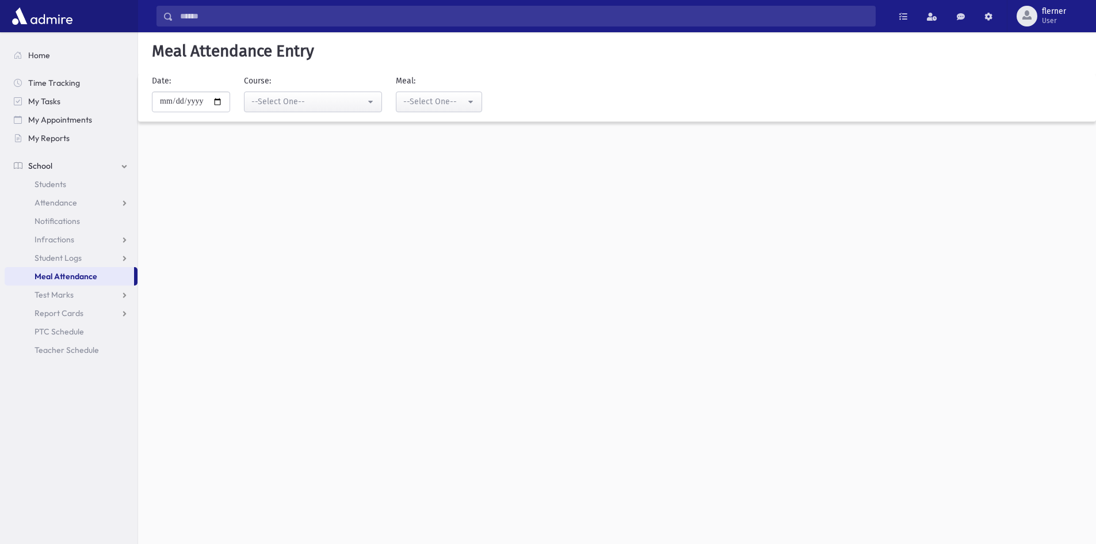
click at [80, 285] on link "Meal Attendance" at bounding box center [69, 276] width 129 height 18
click at [85, 299] on link "Test Marks" at bounding box center [71, 294] width 133 height 18
click at [82, 354] on span "Report Cards" at bounding box center [59, 350] width 49 height 10
click at [74, 361] on link "Entry" at bounding box center [71, 368] width 133 height 18
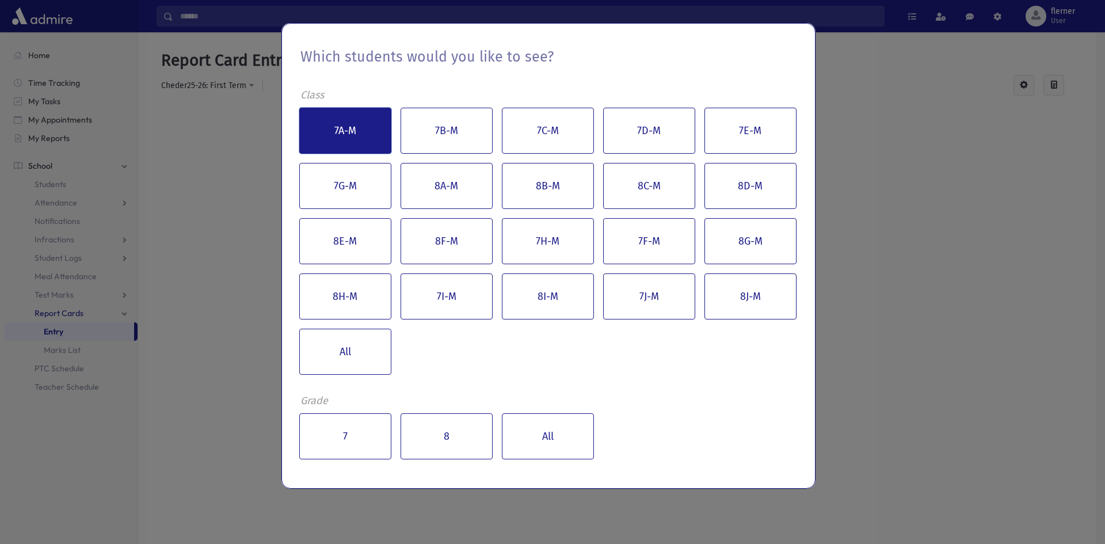
click at [354, 148] on button "7A-M" at bounding box center [345, 131] width 92 height 46
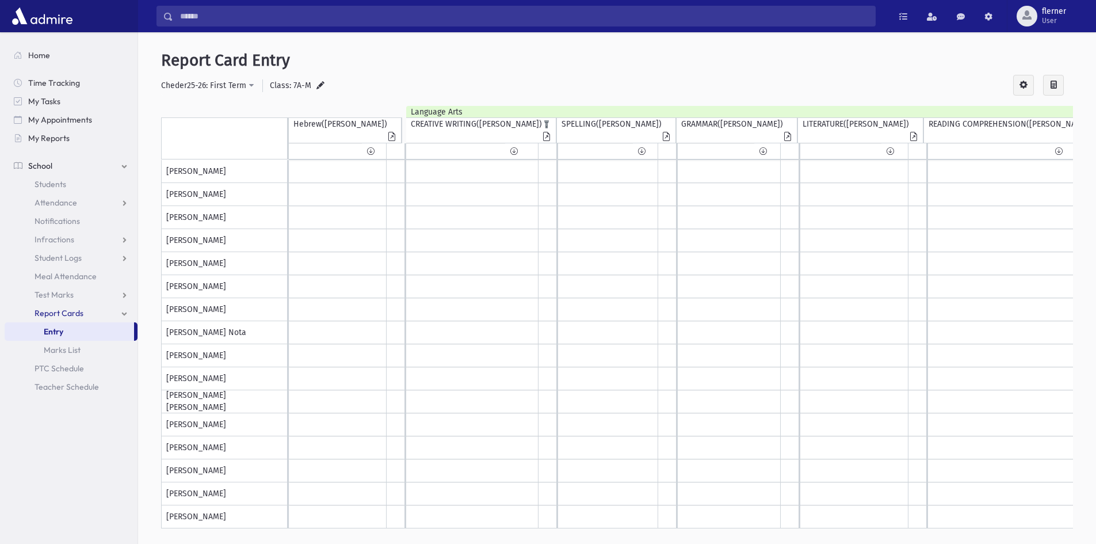
drag, startPoint x: 460, startPoint y: 113, endPoint x: 516, endPoint y: 119, distance: 56.1
click at [516, 119] on div "Language Arts CREATIVE WRITING(Rabbi Benarroch) Isolate" at bounding box center [758, 133] width 705 height 54
click at [505, 89] on div "**********" at bounding box center [617, 86] width 912 height 22
click at [62, 354] on span "Marks List" at bounding box center [62, 350] width 37 height 10
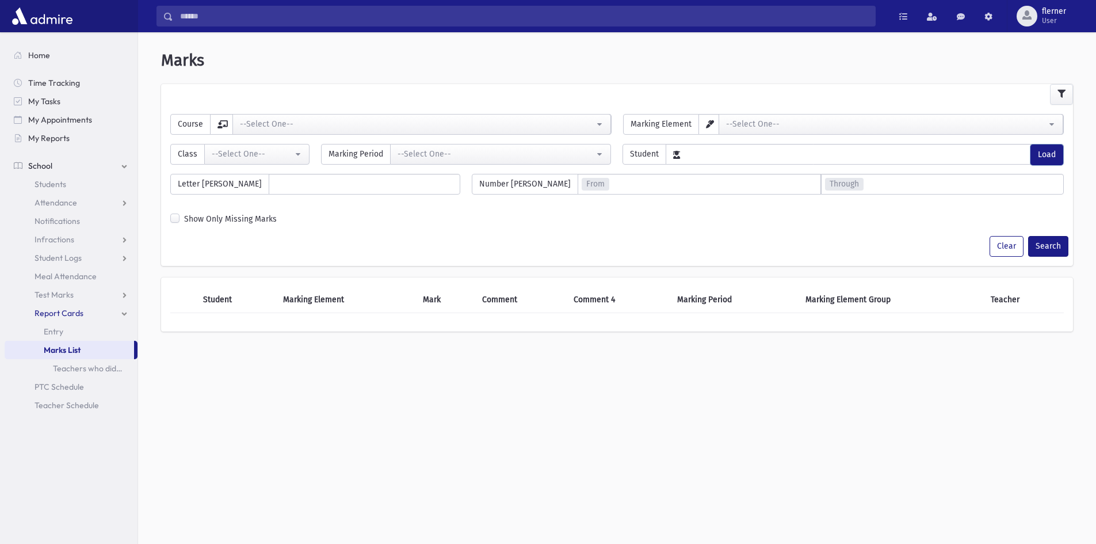
click at [1048, 155] on button "Load" at bounding box center [1046, 154] width 33 height 21
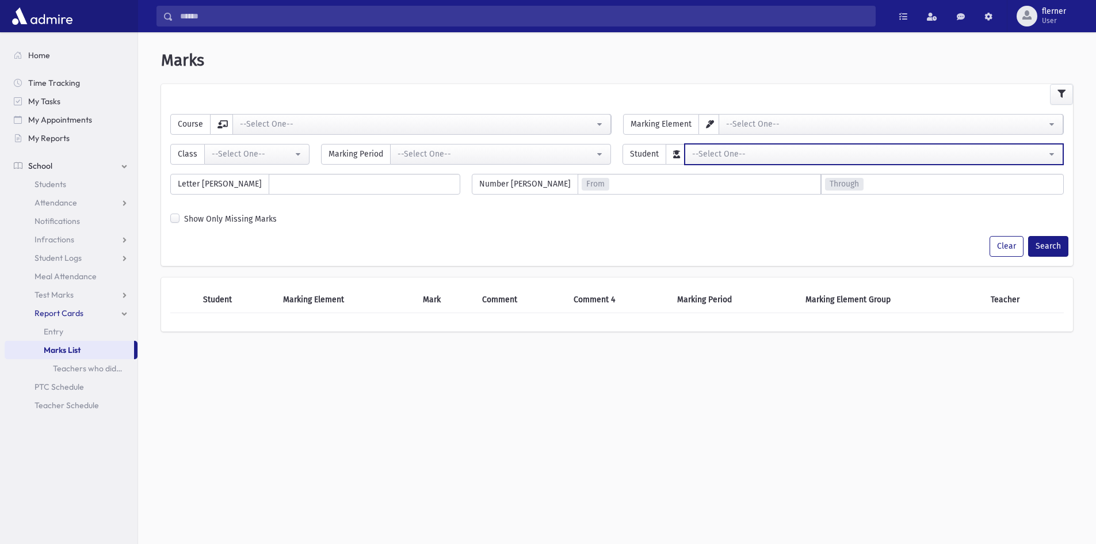
click at [1047, 159] on button "--Select One--" at bounding box center [874, 154] width 379 height 21
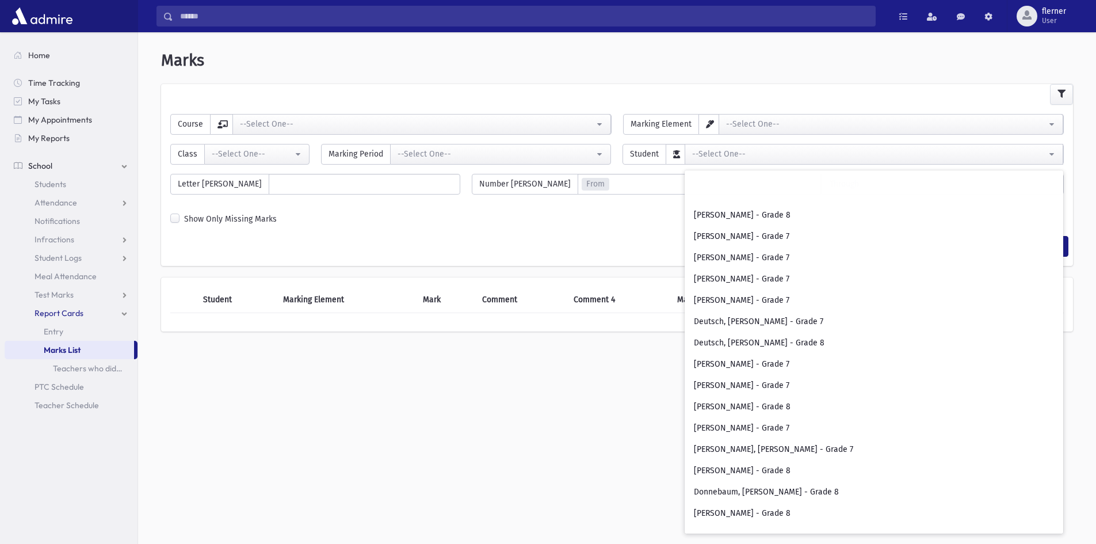
scroll to position [1611, 0]
click at [442, 455] on div "**********" at bounding box center [617, 292] width 958 height 511
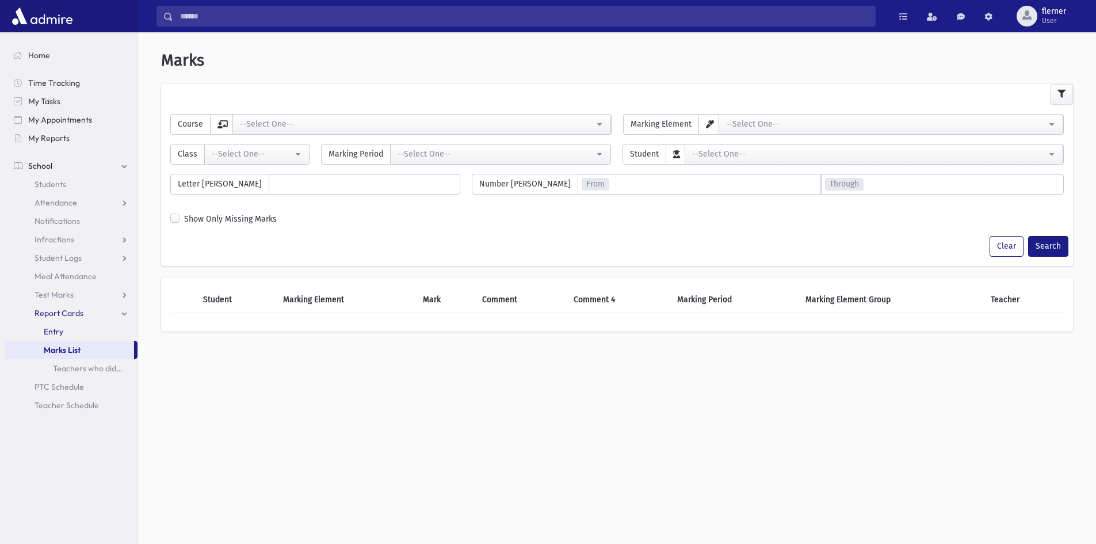
click at [78, 325] on link "Entry" at bounding box center [71, 331] width 133 height 18
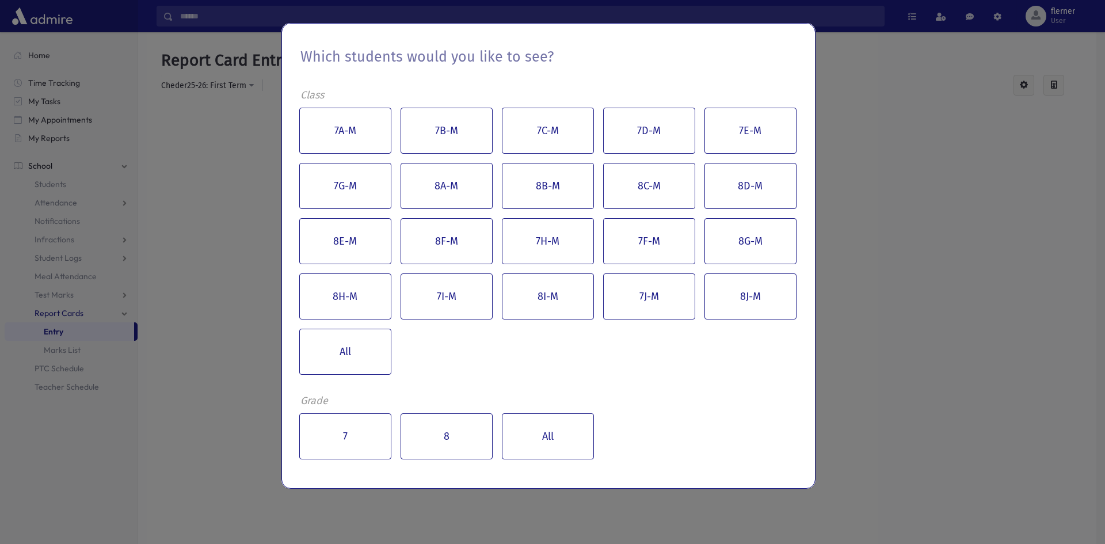
click at [937, 203] on div "Which students would you like to see? Class 7A-M 7B-M 7C-M 7D-M 7E-M 7G-M 8A-M …" at bounding box center [552, 272] width 1105 height 544
click at [115, 335] on div "Which students would you like to see? Class 7A-M 7B-M 7C-M 7D-M 7E-M 7G-M 8A-M …" at bounding box center [552, 272] width 1105 height 544
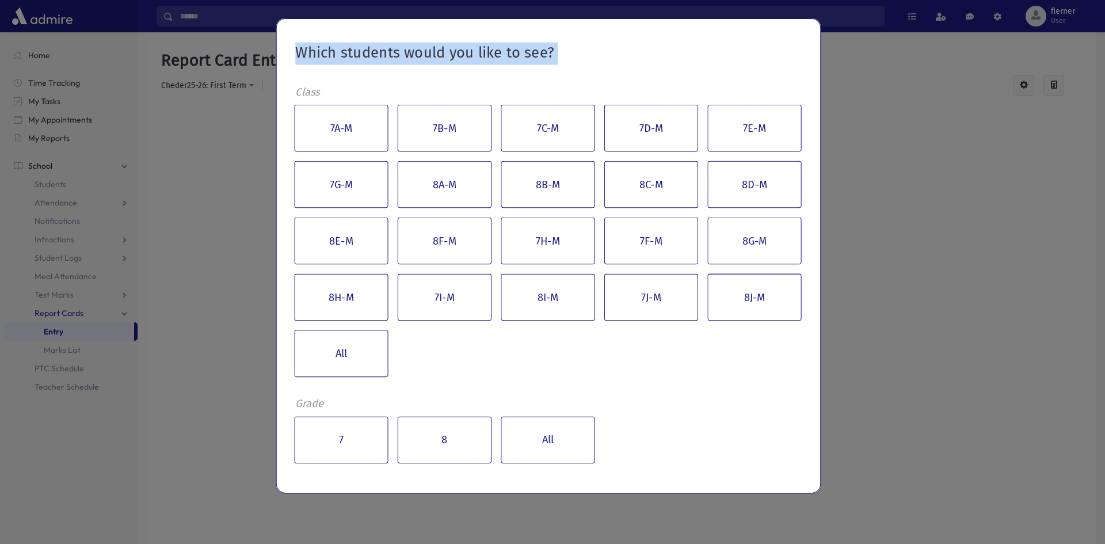
click at [115, 335] on div "Which students would you like to see? Class 7A-M 7B-M 7C-M 7D-M 7E-M 7G-M 8A-M …" at bounding box center [552, 272] width 1105 height 544
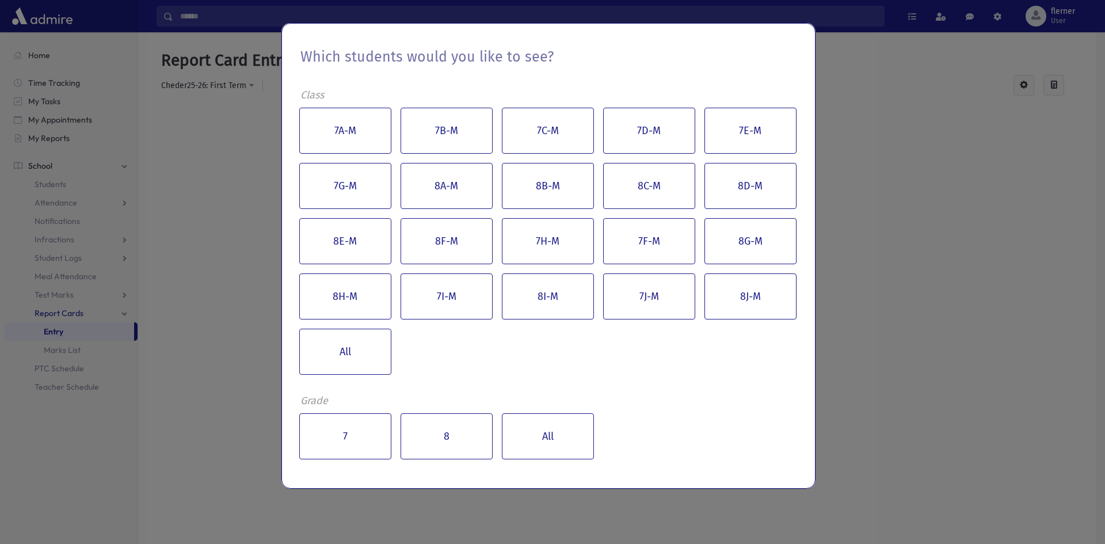
click at [231, 318] on div "Which students would you like to see? Class 7A-M 7B-M 7C-M 7D-M 7E-M 7G-M 8A-M …" at bounding box center [552, 272] width 1105 height 544
click at [238, 338] on div "Which students would you like to see? Class 7A-M 7B-M 7C-M 7D-M 7E-M 7G-M 8A-M …" at bounding box center [552, 272] width 1105 height 544
click at [322, 427] on button "7" at bounding box center [345, 436] width 92 height 46
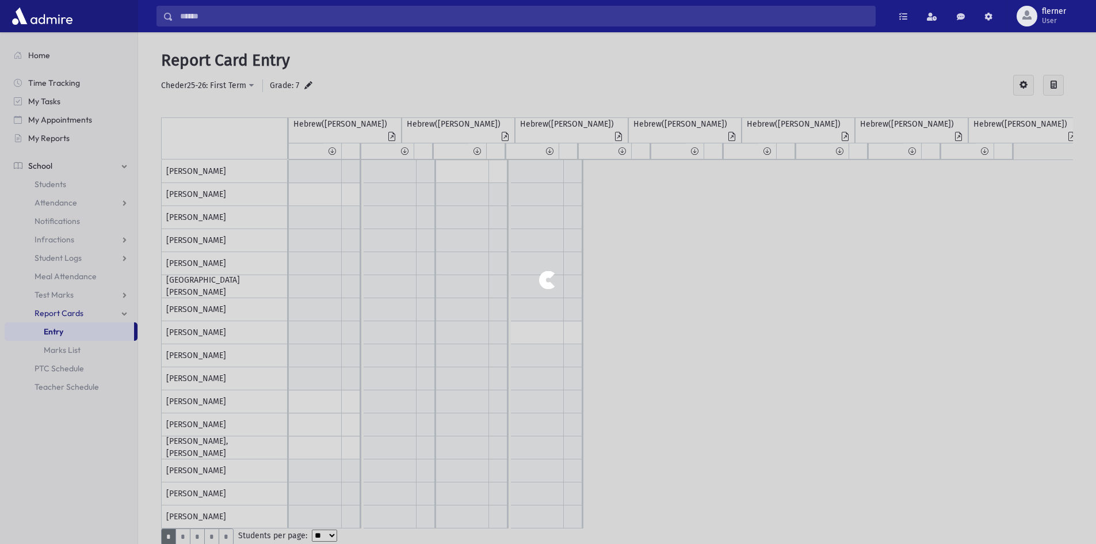
click at [75, 355] on div at bounding box center [548, 272] width 1096 height 544
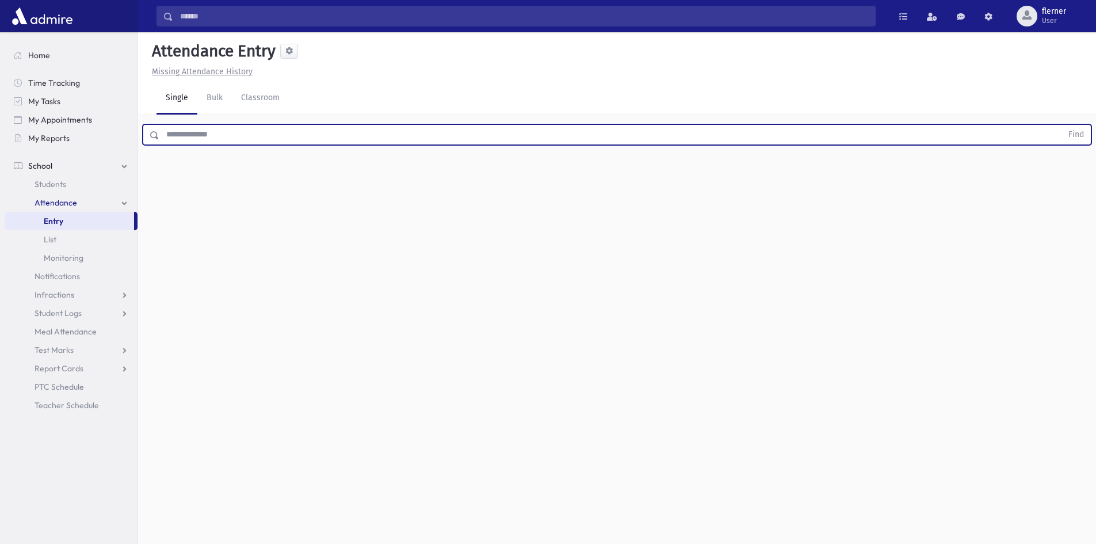
click at [209, 136] on input "text" at bounding box center [610, 134] width 903 height 21
click at [1061, 125] on button "Find" at bounding box center [1075, 135] width 29 height 20
drag, startPoint x: 209, startPoint y: 136, endPoint x: 139, endPoint y: 137, distance: 69.6
click at [144, 136] on div "******* Find" at bounding box center [617, 134] width 949 height 21
click at [1061, 125] on button "Find" at bounding box center [1075, 135] width 29 height 20
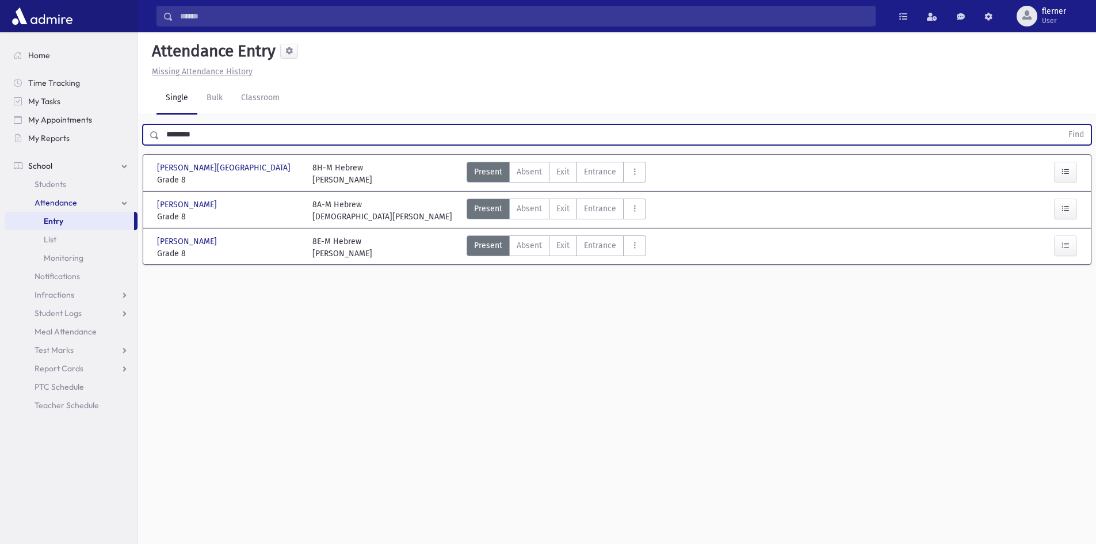
drag, startPoint x: 206, startPoint y: 140, endPoint x: 147, endPoint y: 131, distance: 60.0
click at [147, 131] on div "******** Find" at bounding box center [617, 134] width 949 height 21
click at [1061, 125] on button "Find" at bounding box center [1075, 135] width 29 height 20
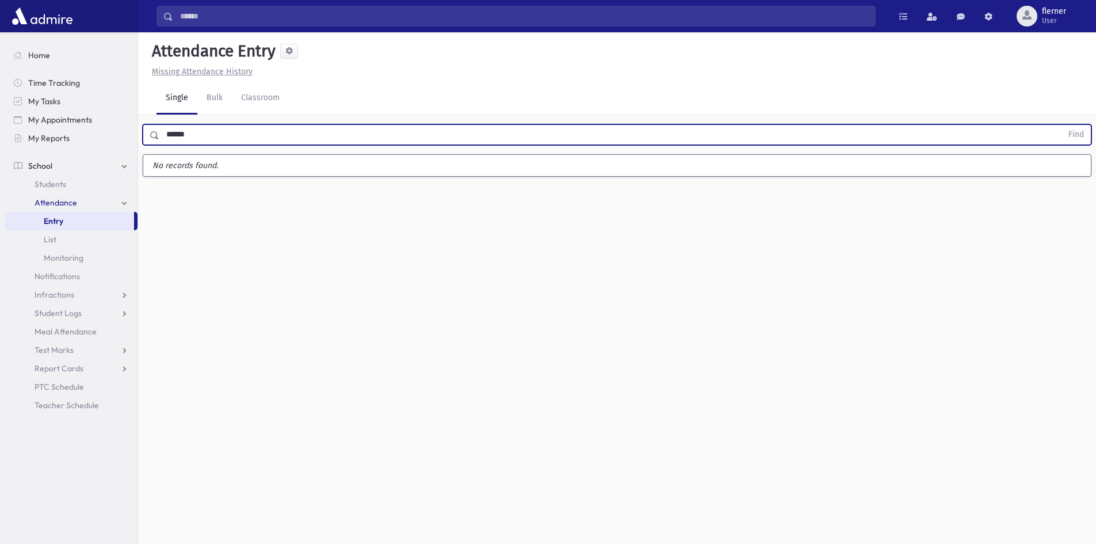
drag, startPoint x: 227, startPoint y: 132, endPoint x: 172, endPoint y: 141, distance: 55.4
click at [172, 141] on input "******" at bounding box center [610, 134] width 903 height 21
click at [1061, 125] on button "Find" at bounding box center [1075, 135] width 29 height 20
type input "***"
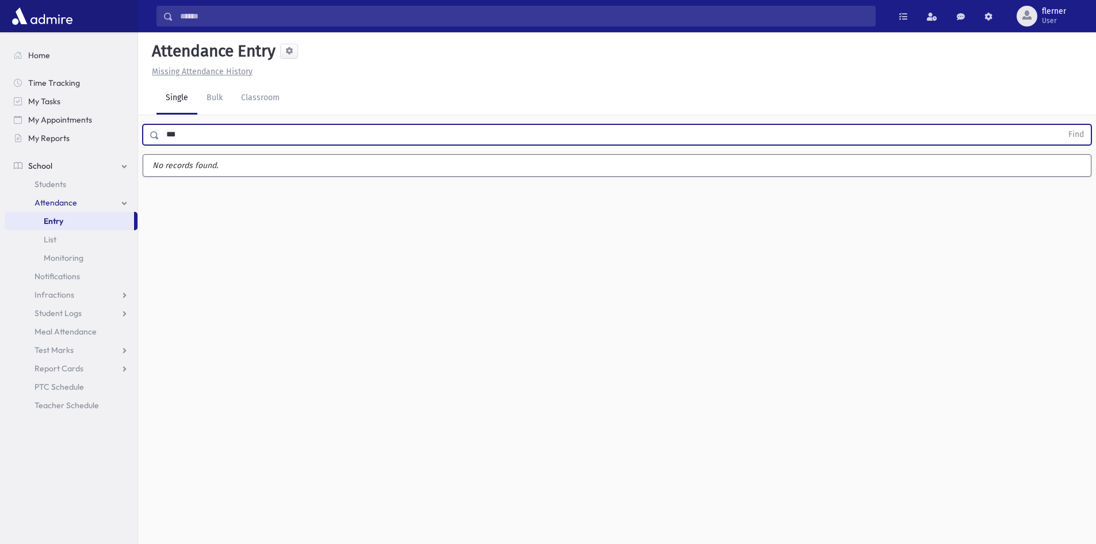
click at [1061, 125] on button "Find" at bounding box center [1075, 135] width 29 height 20
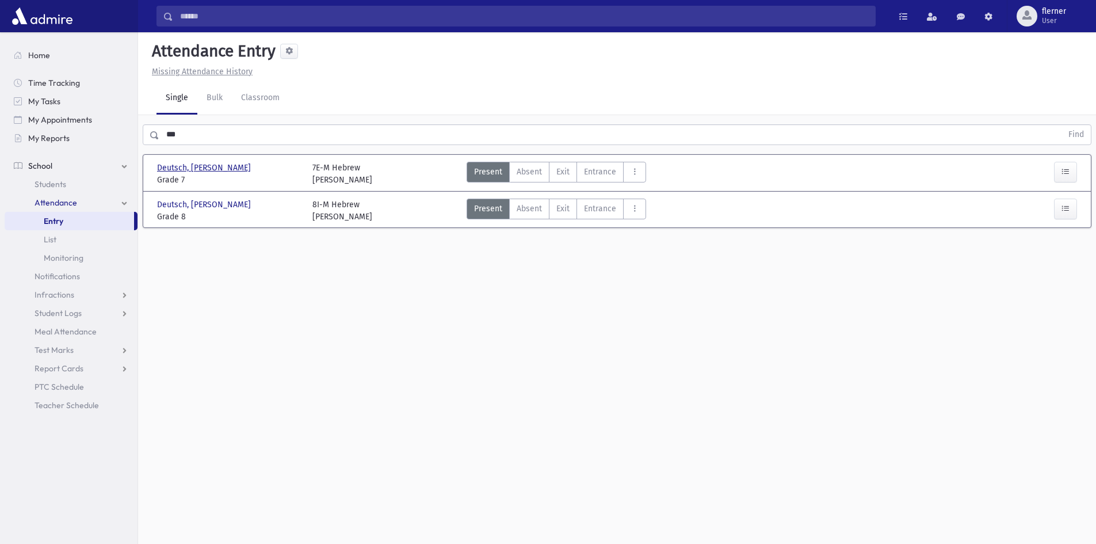
click at [209, 170] on span "Deutsch, [PERSON_NAME]" at bounding box center [205, 168] width 96 height 12
